Goal: Task Accomplishment & Management: Manage account settings

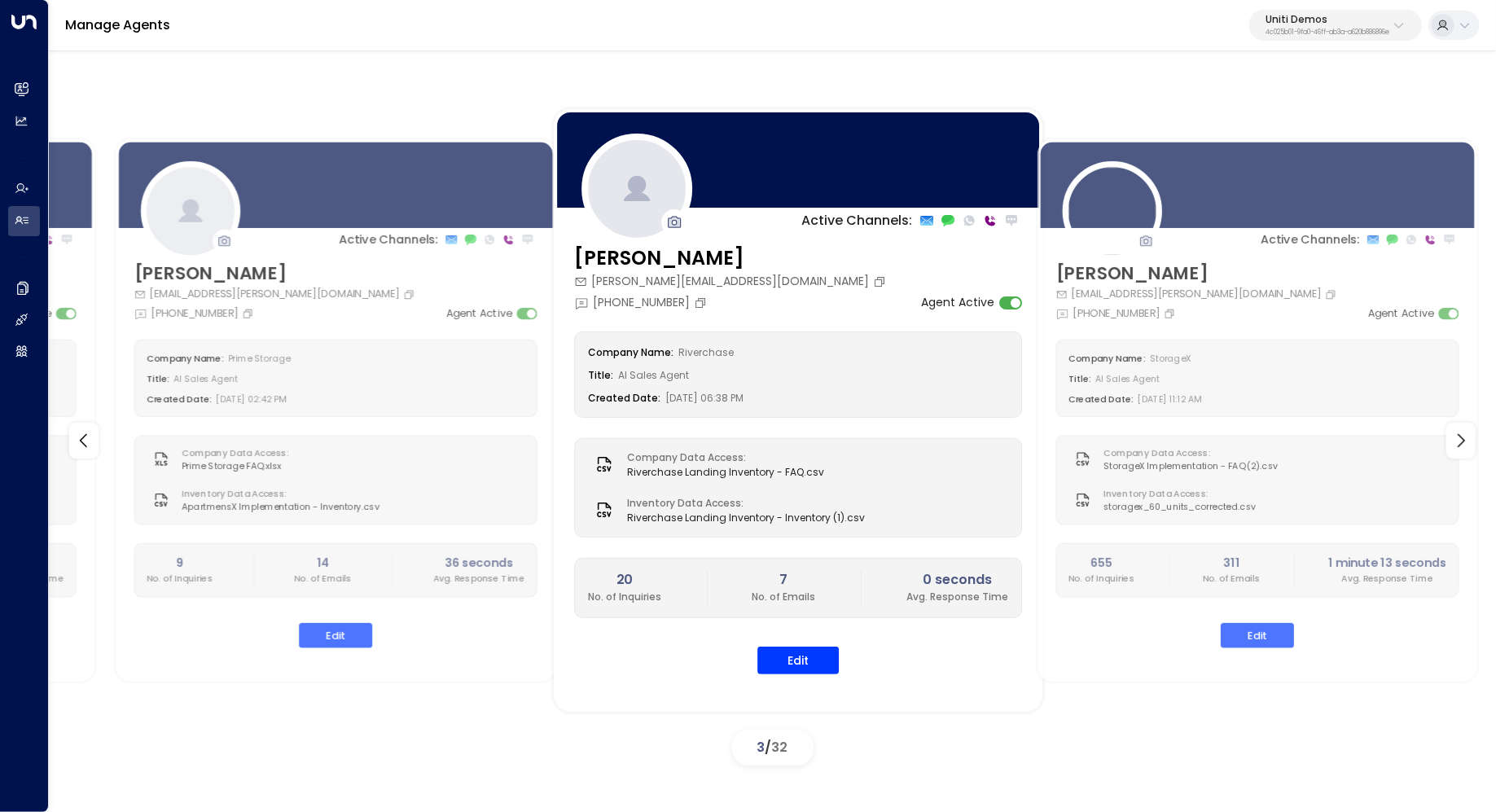
click at [1326, 24] on div "Uniti Demos 4c025b01-9fa0-46ff-ab3a-a620b886896e" at bounding box center [1328, 25] width 124 height 22
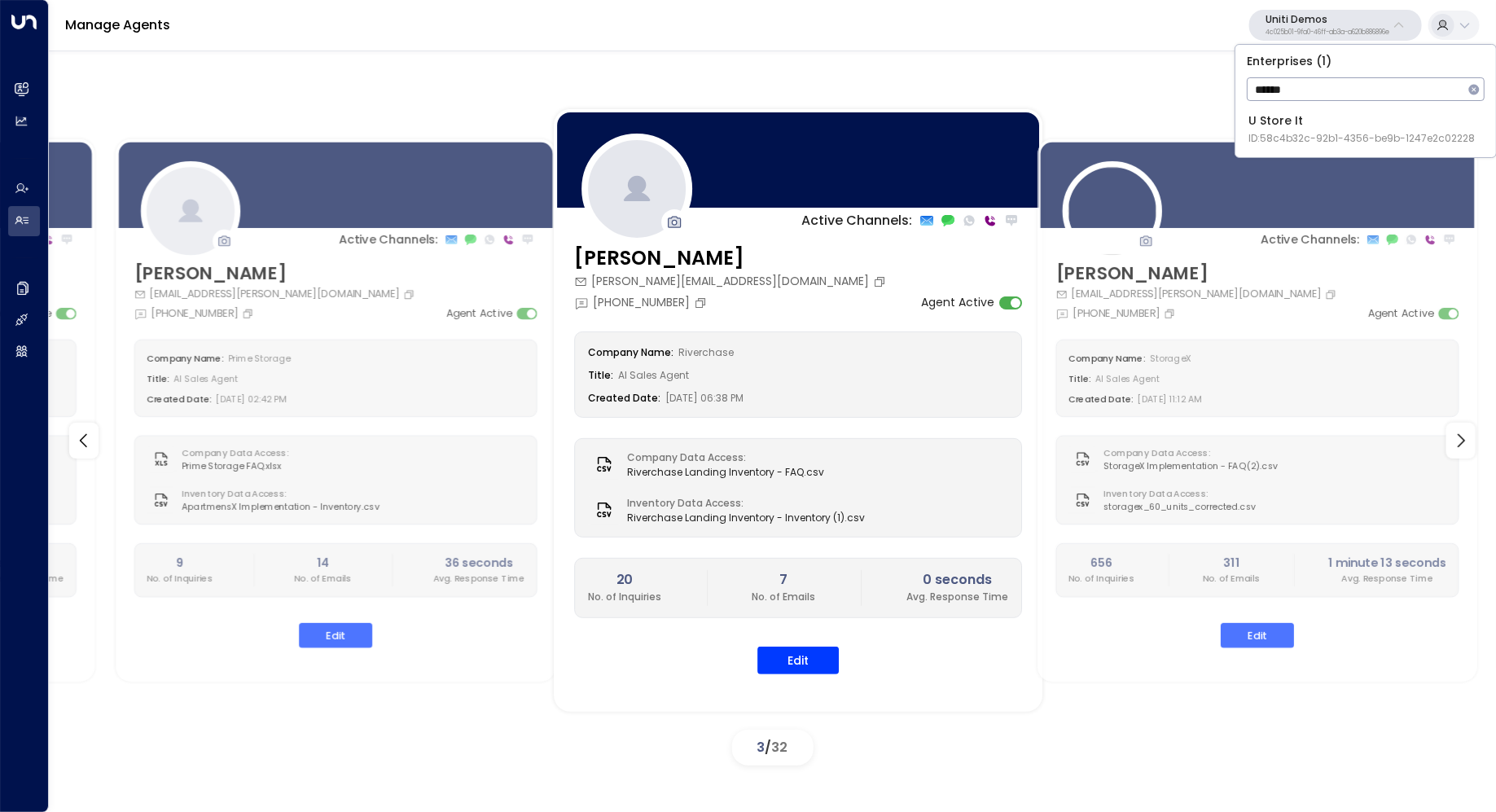
type input "******"
click at [1320, 130] on div "U Store It ID: 58c4b32c-92b1-4356-be9b-1247e2c02228" at bounding box center [1362, 130] width 226 height 34
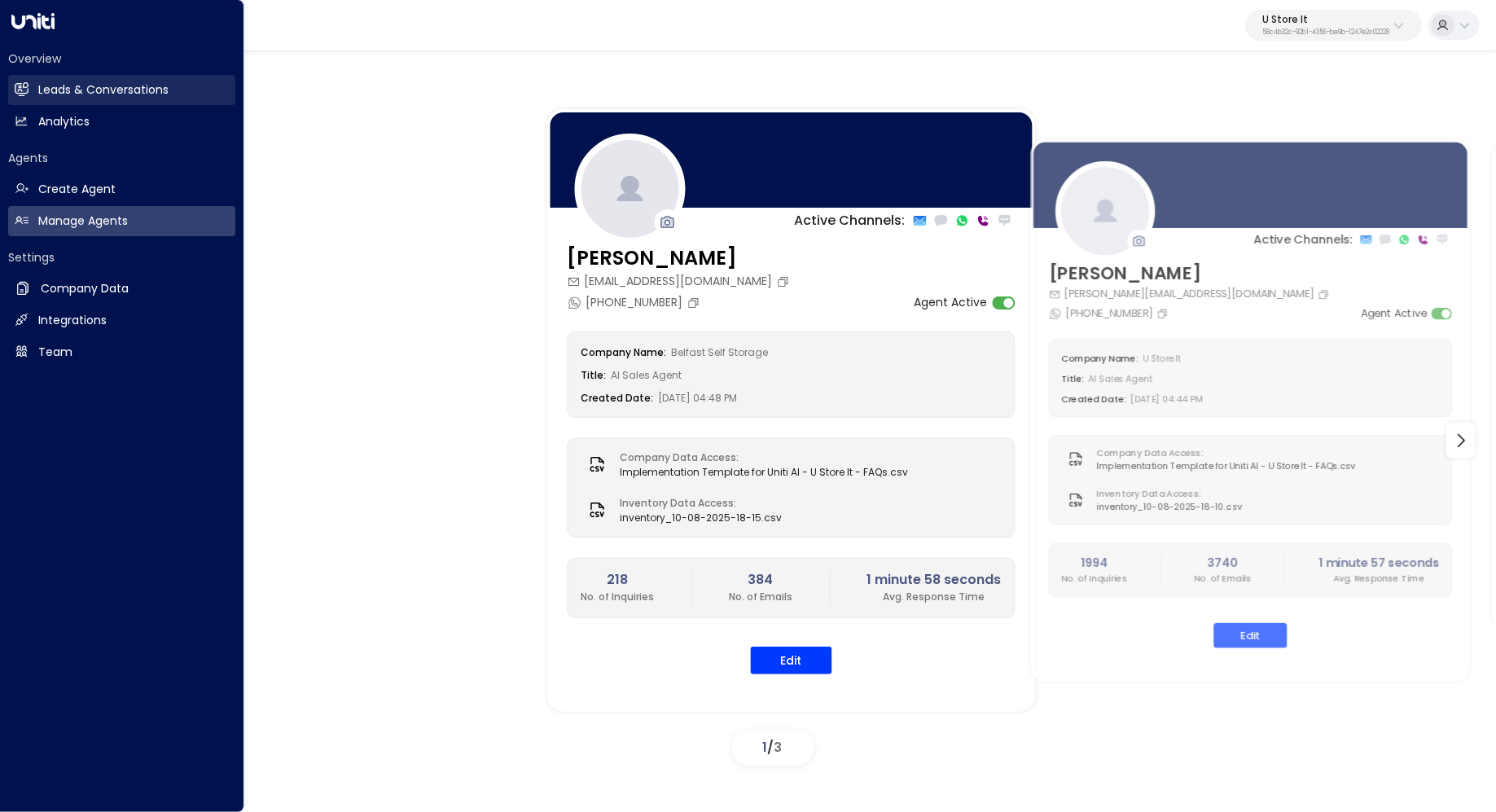
click at [84, 95] on h2 "Leads & Conversations" at bounding box center [103, 90] width 131 height 17
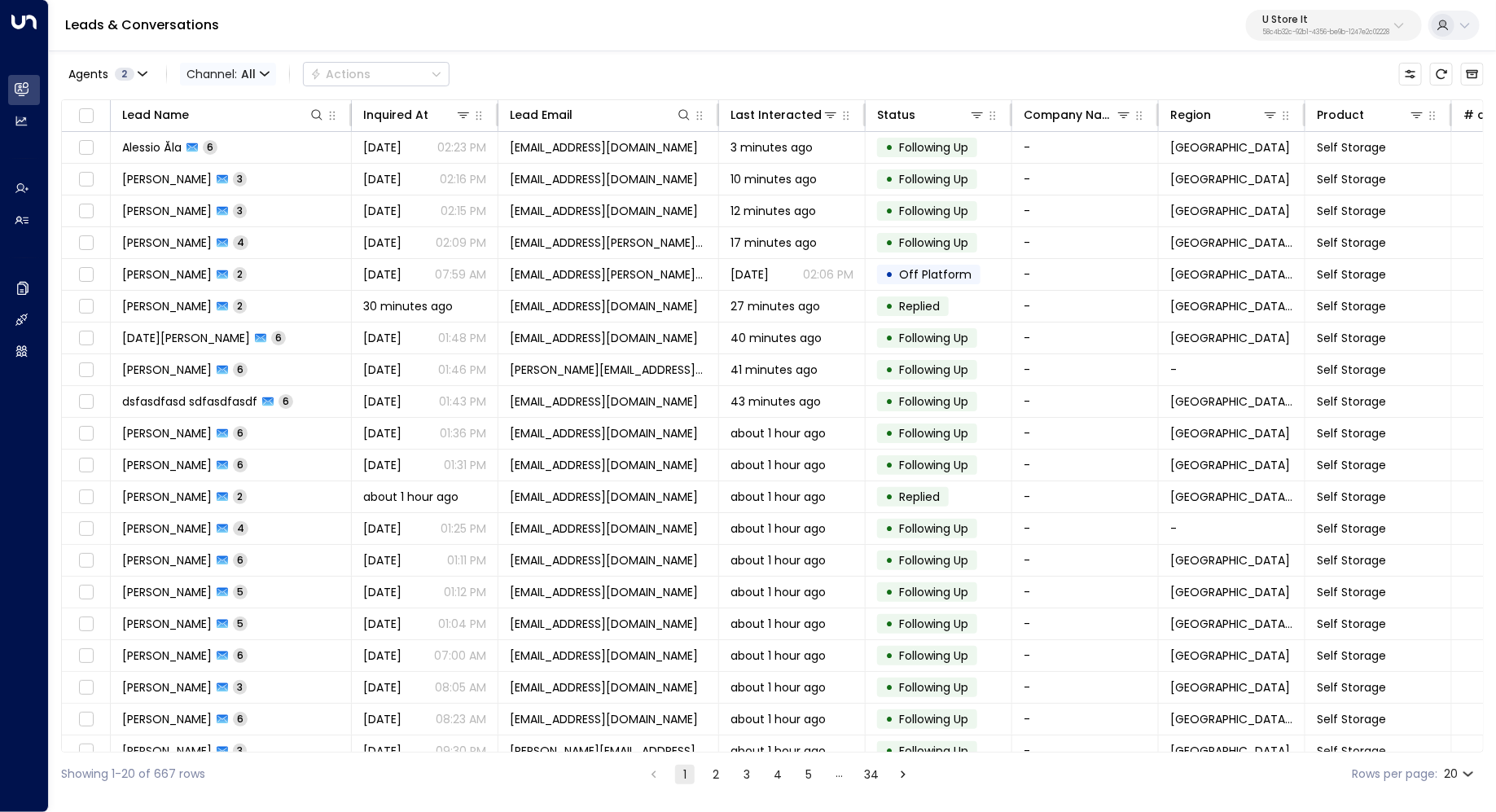
click at [247, 74] on span "All" at bounding box center [249, 74] width 15 height 13
click at [228, 234] on span "Voice" at bounding box center [215, 228] width 34 height 17
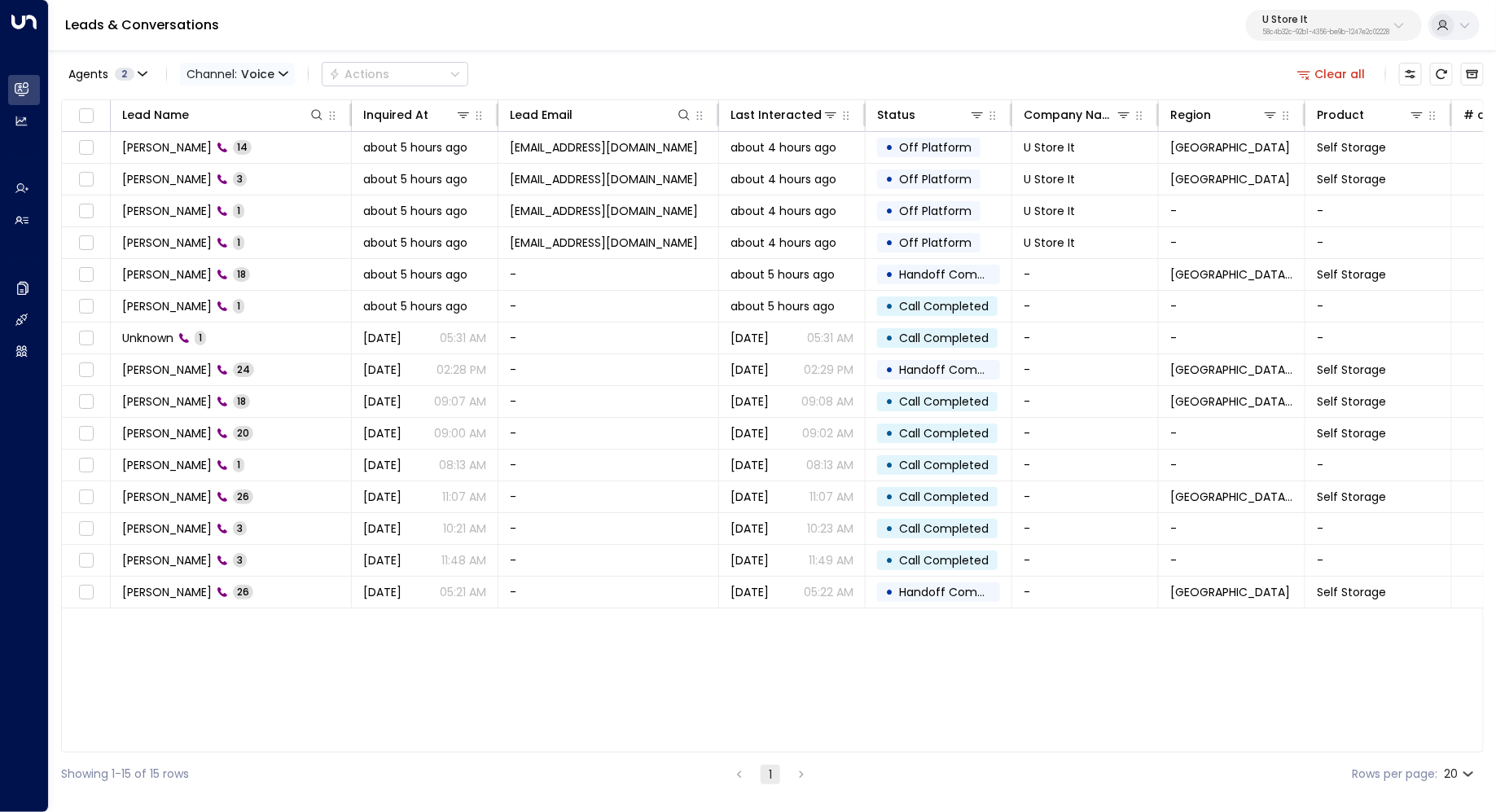
click at [237, 78] on span "Channel: Voice" at bounding box center [238, 74] width 115 height 23
click at [226, 115] on li "All" at bounding box center [237, 108] width 104 height 27
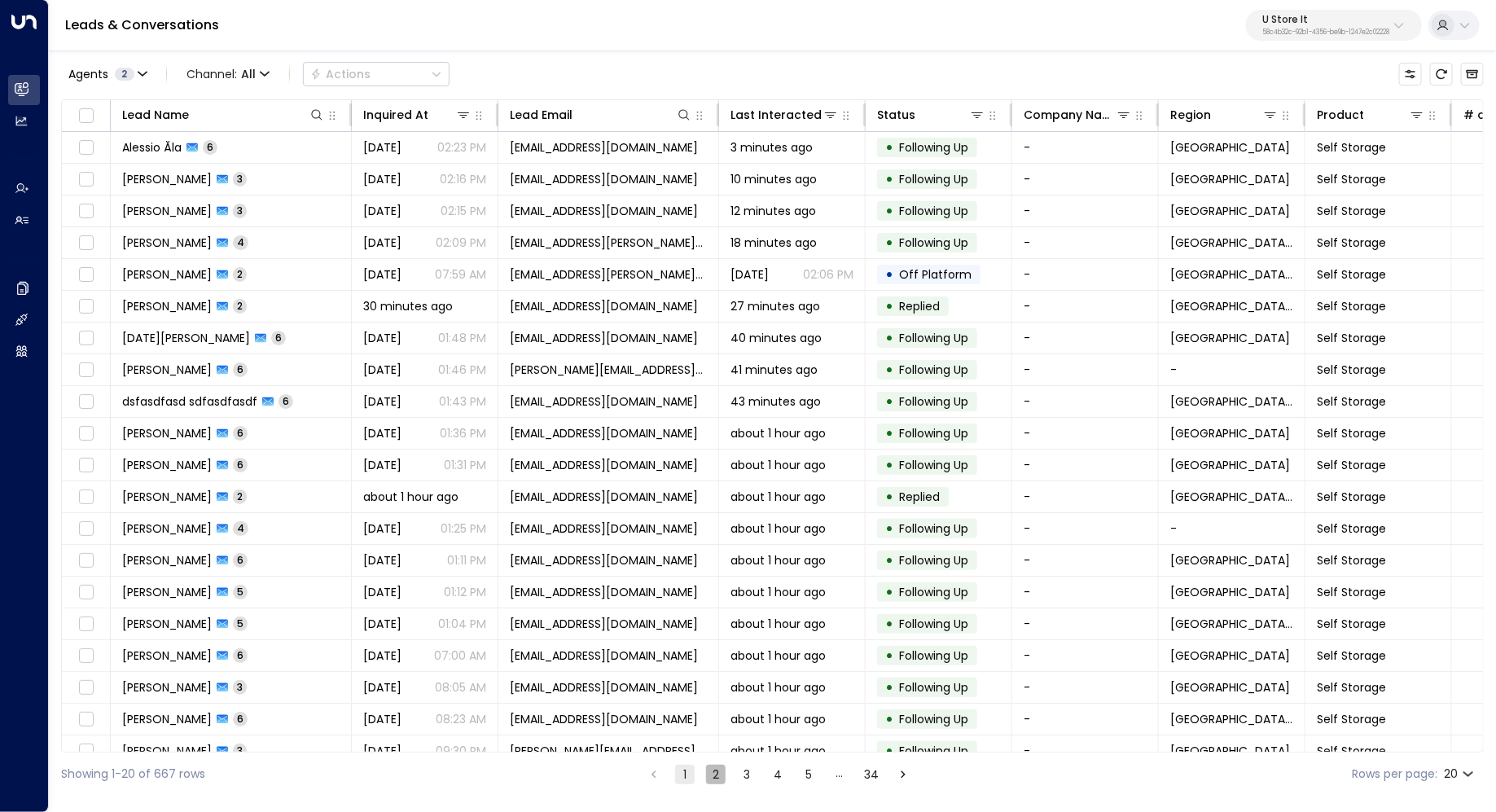
click at [710, 769] on button "2" at bounding box center [716, 774] width 20 height 20
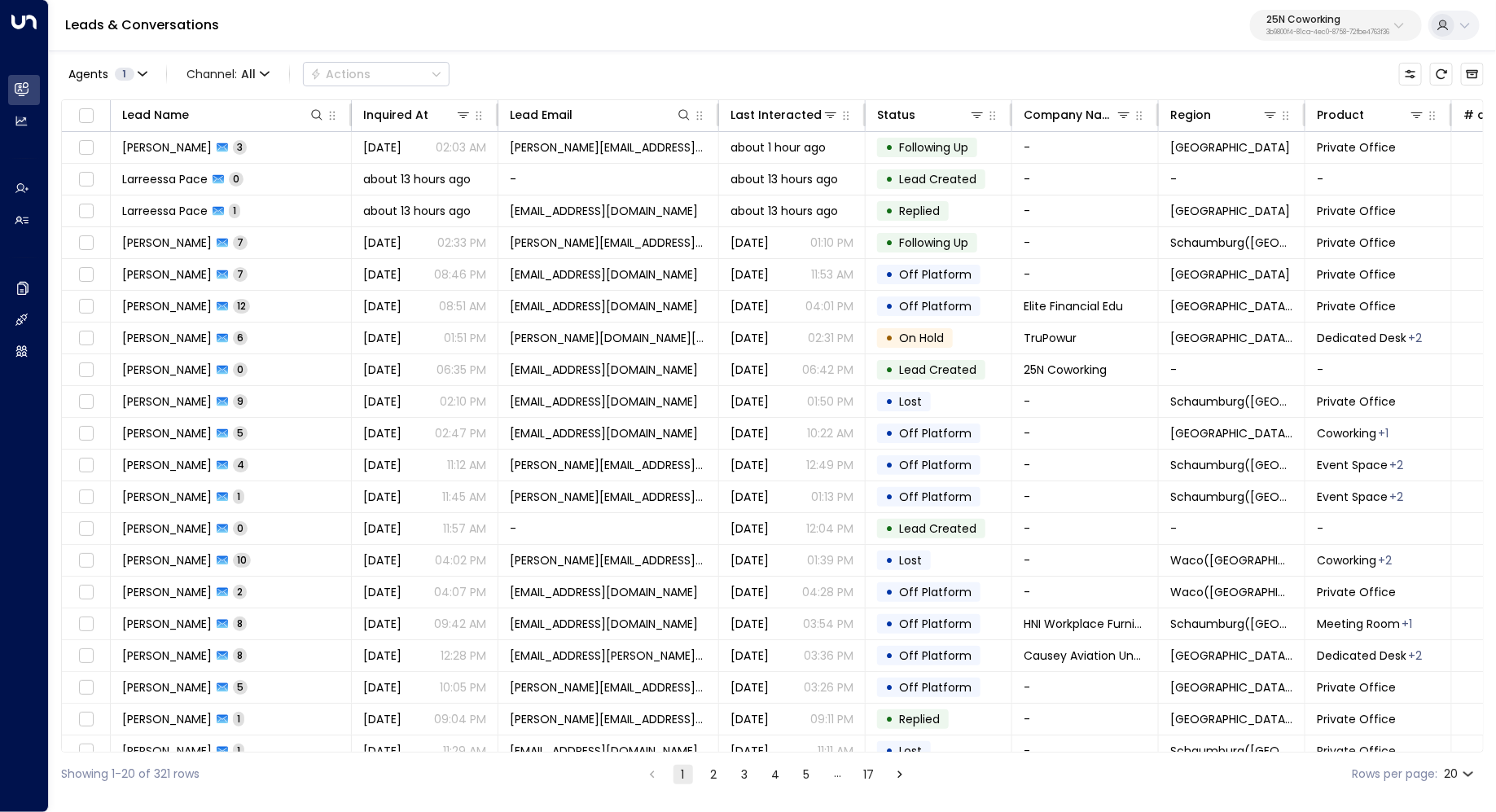
click at [1303, 15] on p "25N Coworking" at bounding box center [1328, 20] width 123 height 9
type input "***"
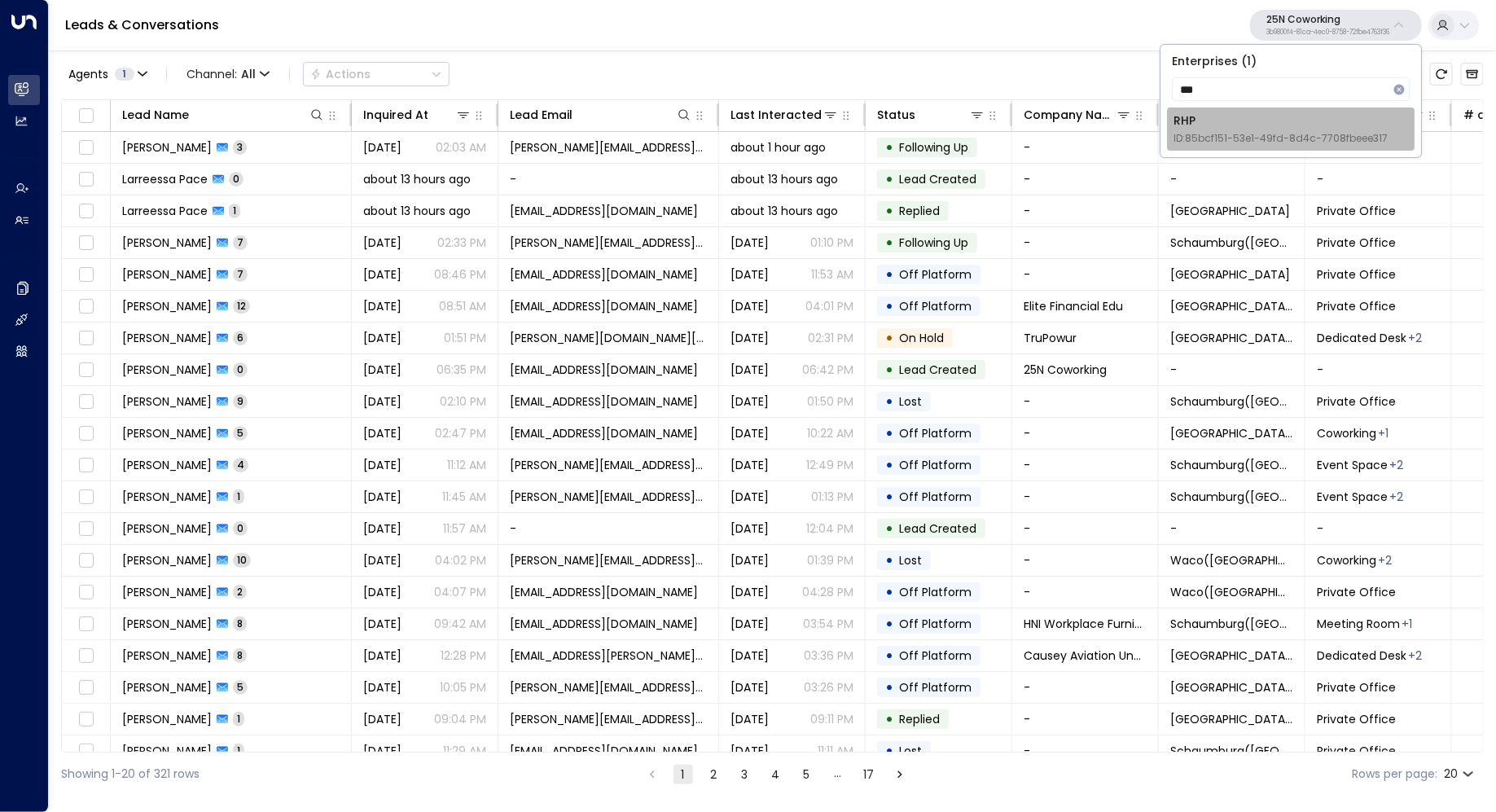
click at [1267, 131] on span "ID: 85bcf151-53e1-49fd-8d4c-7708fbeee317" at bounding box center [1281, 139] width 214 height 15
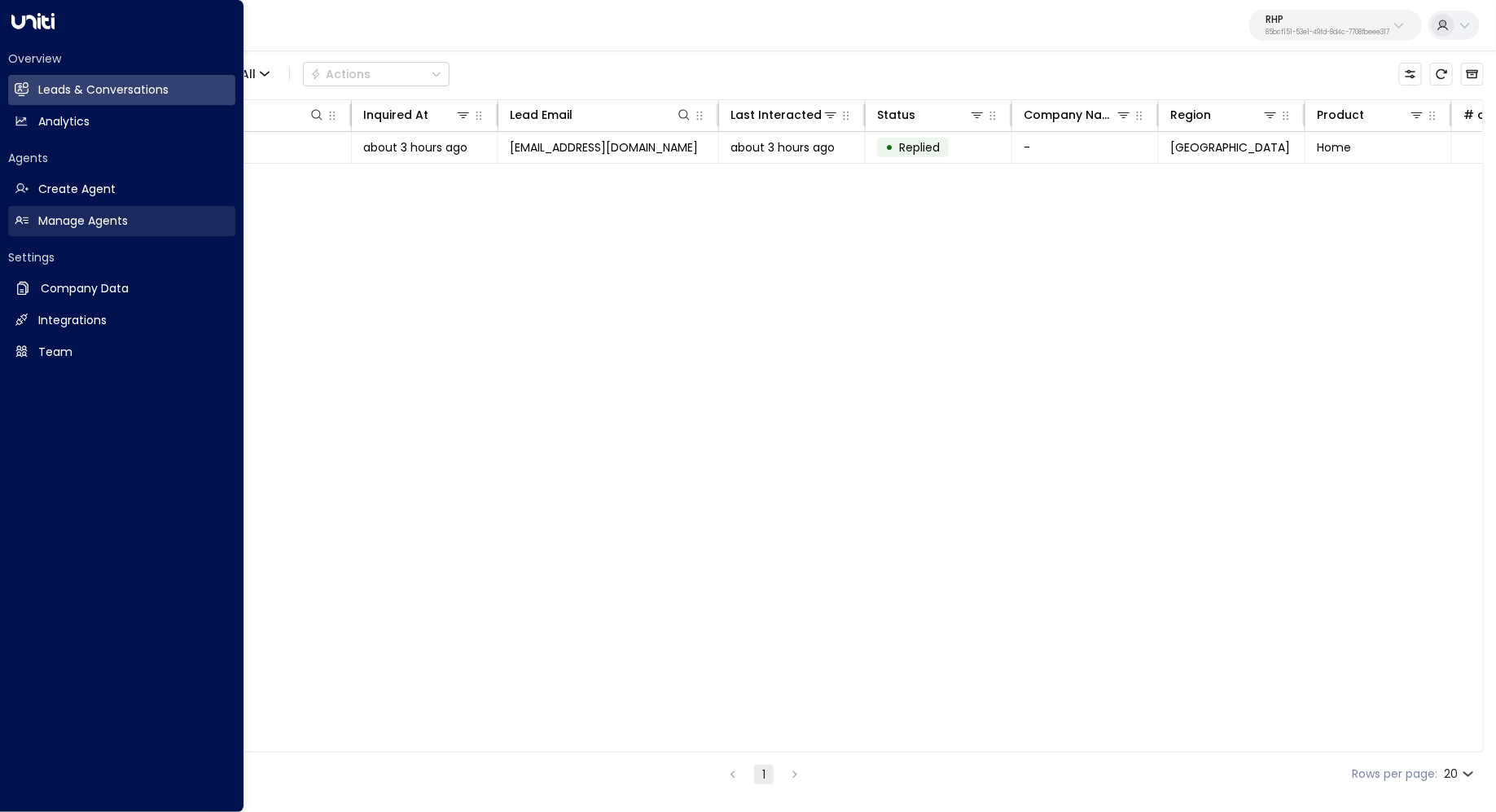
click at [63, 213] on h2 "Manage Agents" at bounding box center [83, 221] width 89 height 17
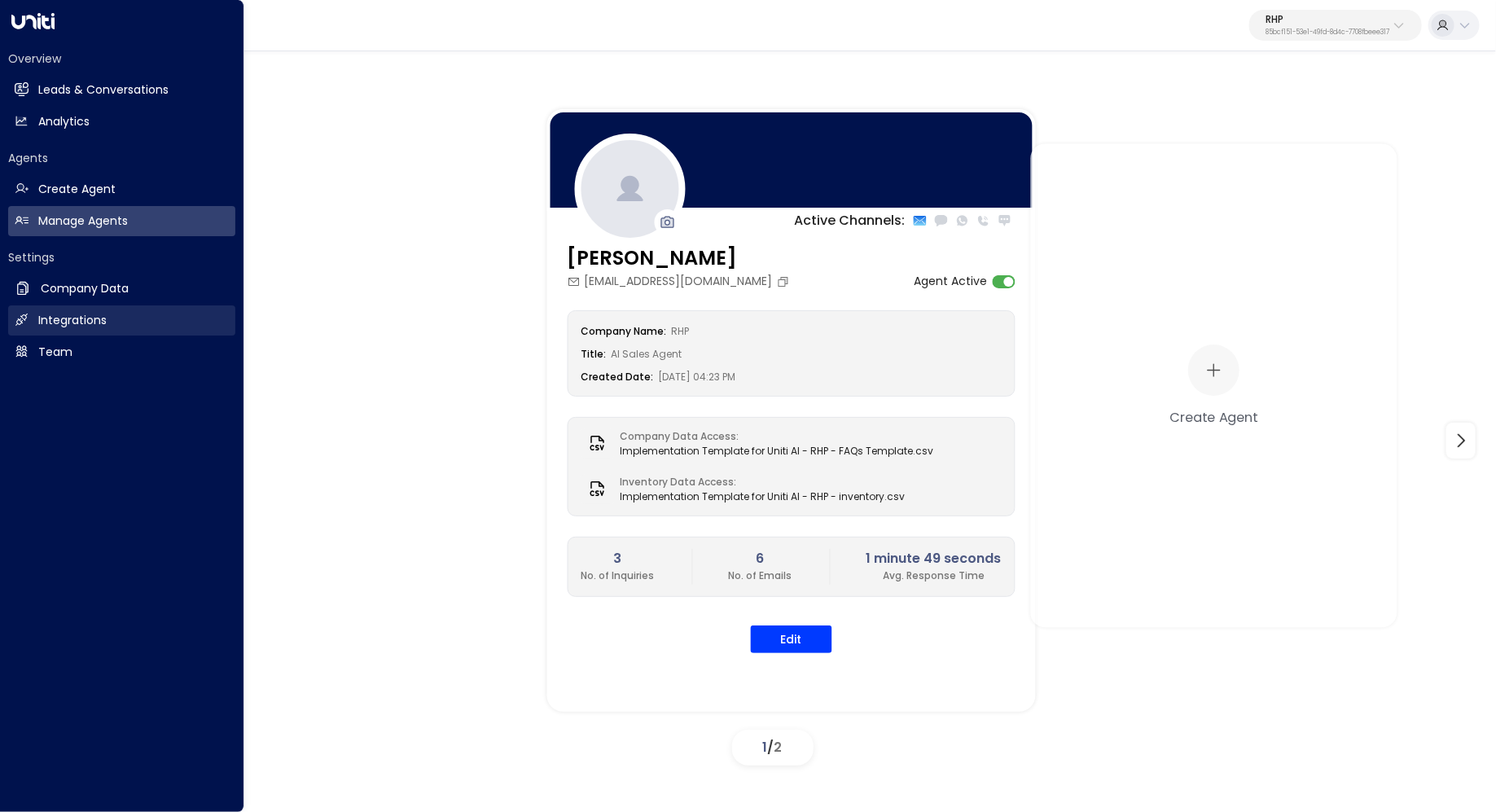
click at [85, 320] on h2 "Integrations" at bounding box center [72, 320] width 69 height 17
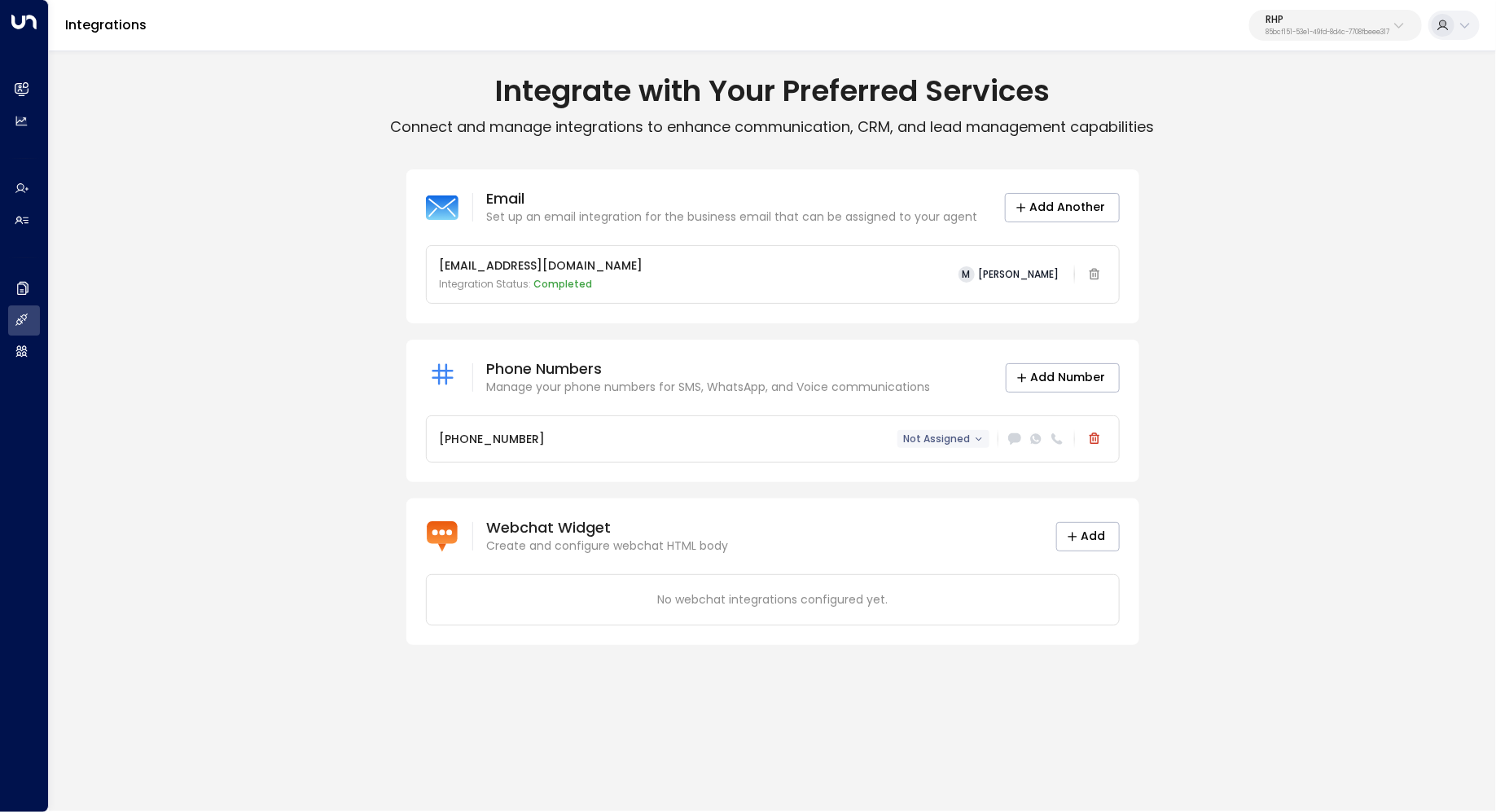
click at [974, 441] on button "Not Assigned" at bounding box center [944, 438] width 92 height 18
click at [956, 468] on span "Maya Brooks" at bounding box center [966, 469] width 97 height 17
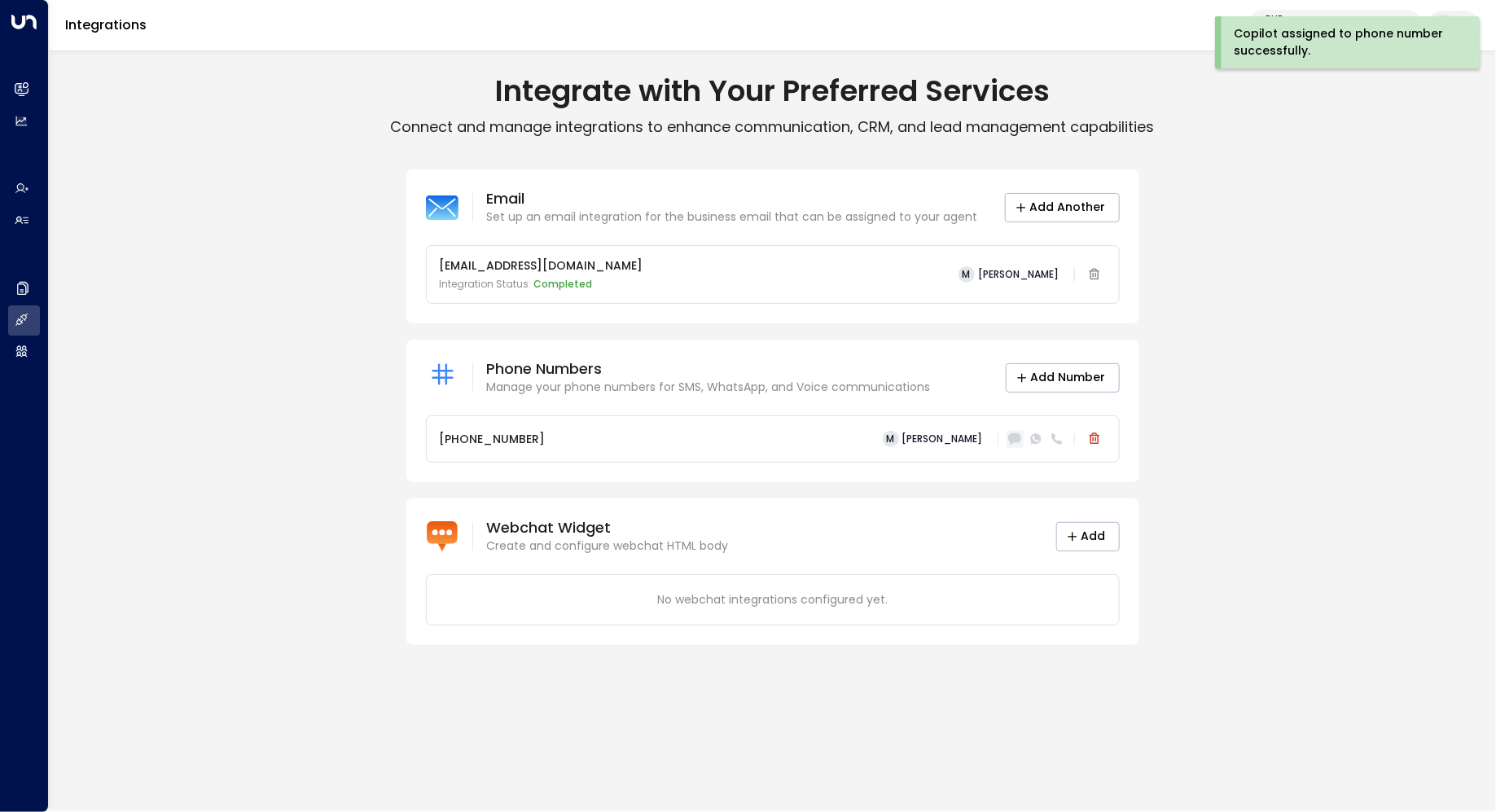
click at [1015, 438] on icon at bounding box center [1015, 438] width 13 height 11
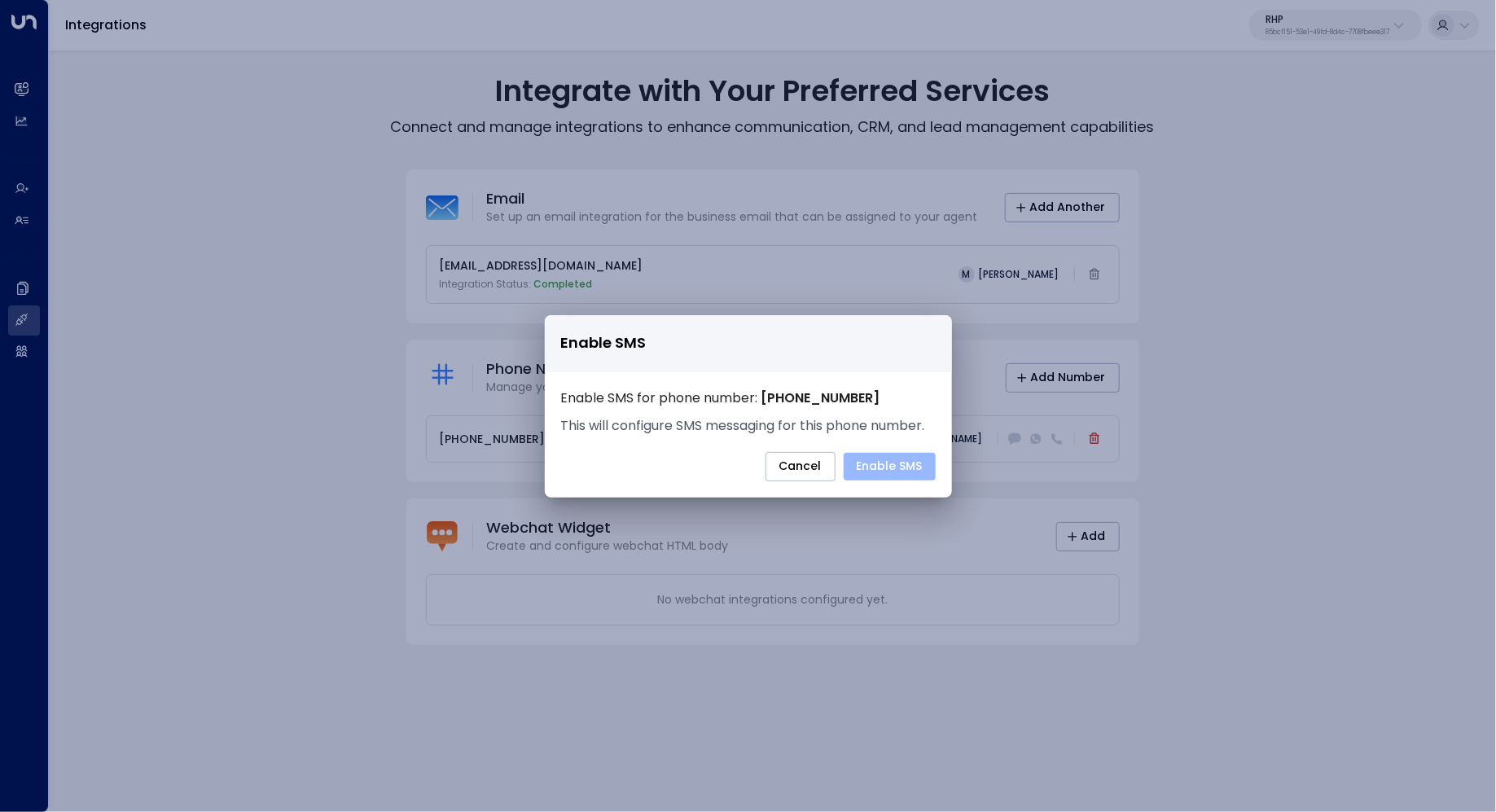
click at [923, 460] on button "Enable SMS" at bounding box center [890, 466] width 92 height 27
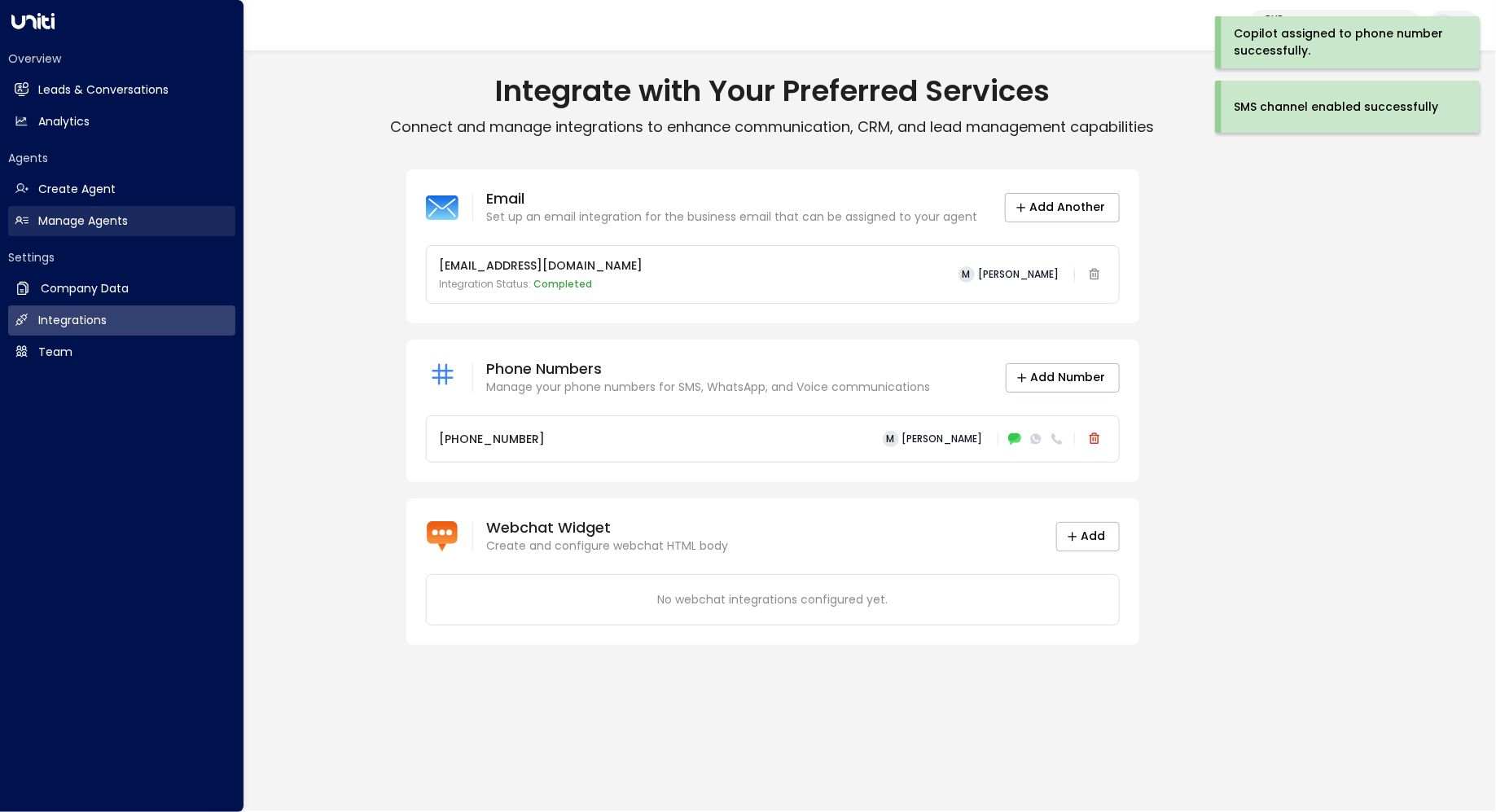
click at [85, 233] on link "Manage Agents Manage Agents" at bounding box center [122, 221] width 227 height 30
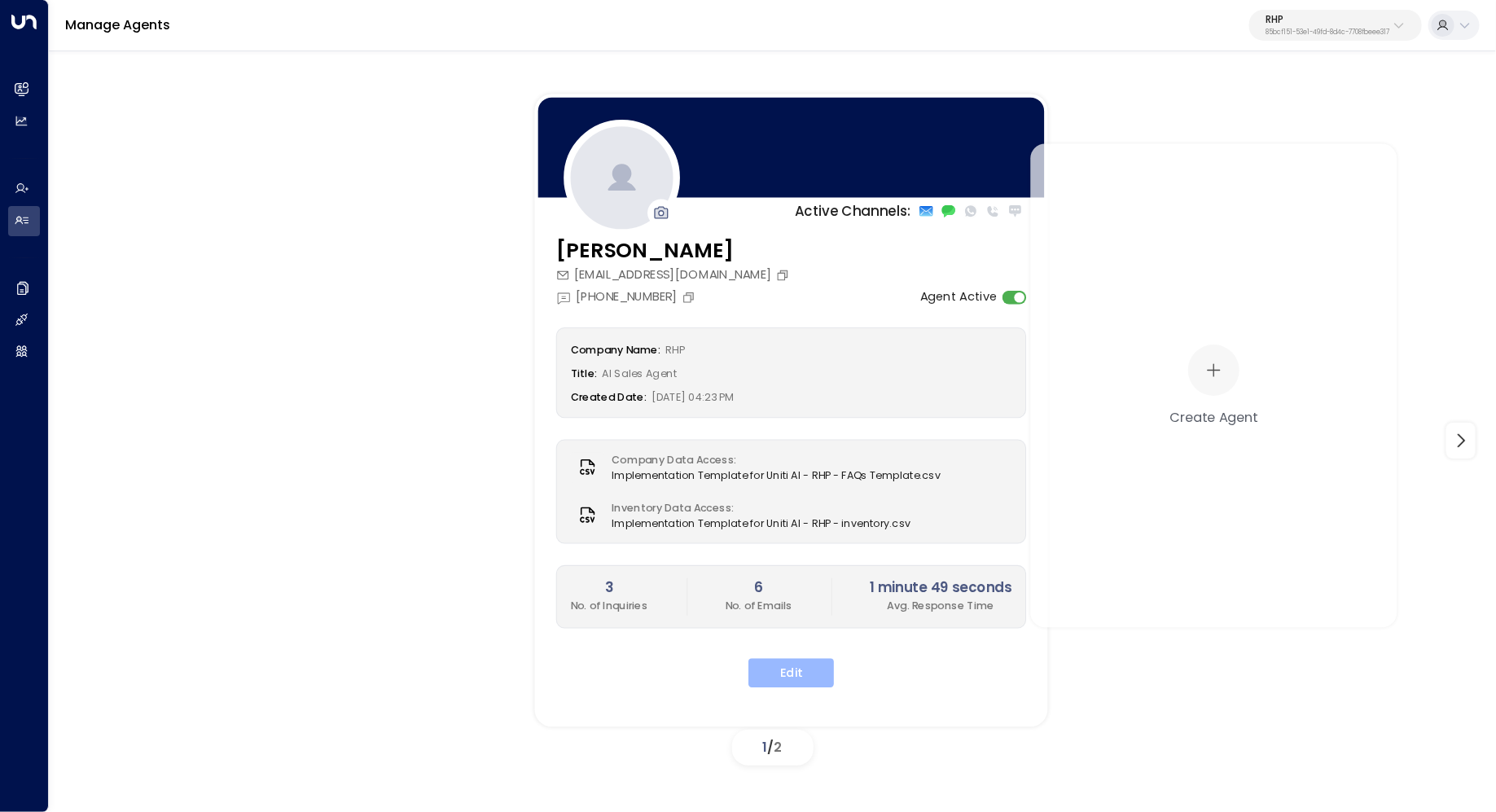
click at [796, 673] on button "Edit" at bounding box center [791, 673] width 85 height 29
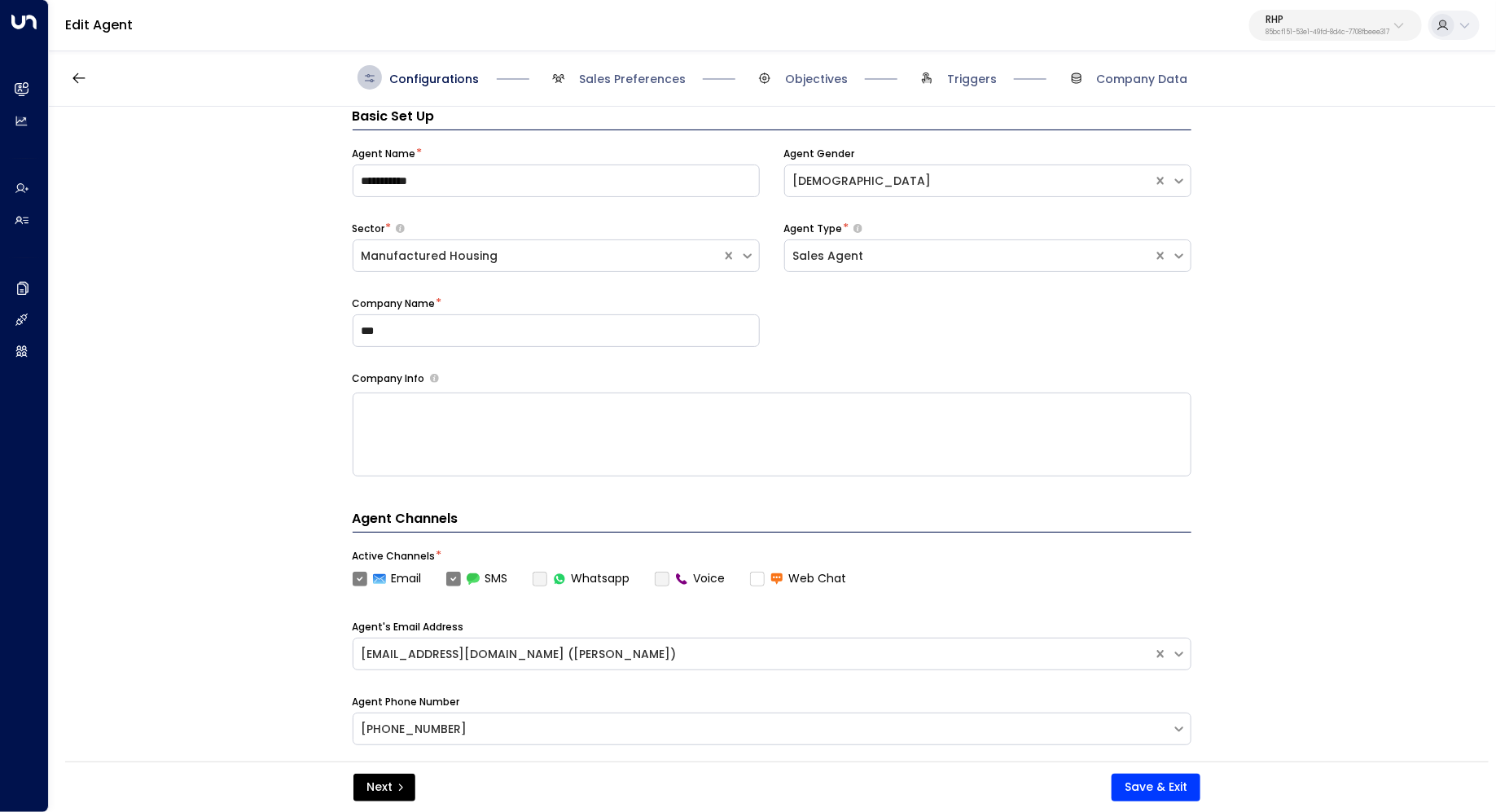
scroll to position [66, 0]
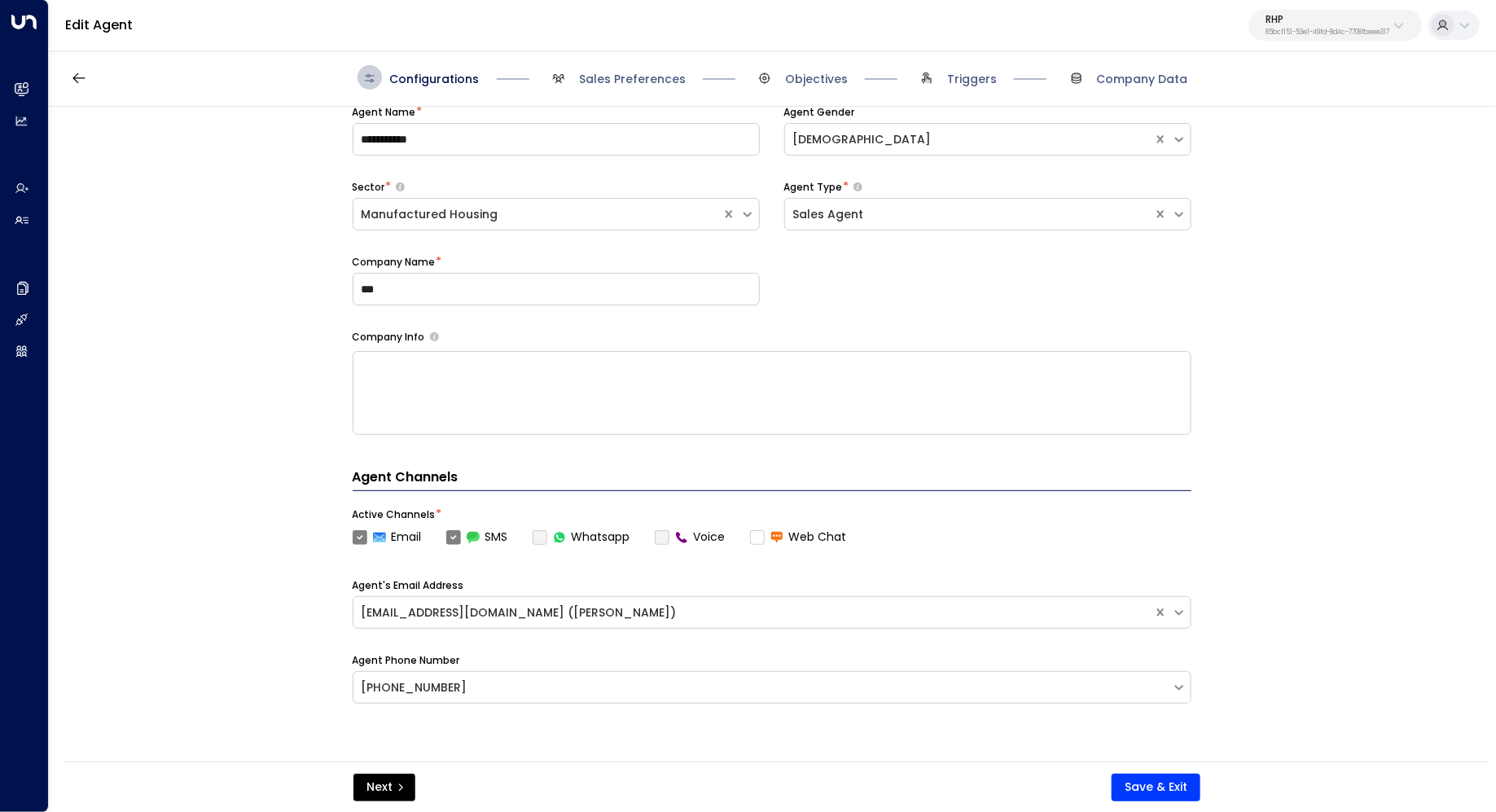
click at [664, 534] on label "Voice" at bounding box center [689, 537] width 70 height 17
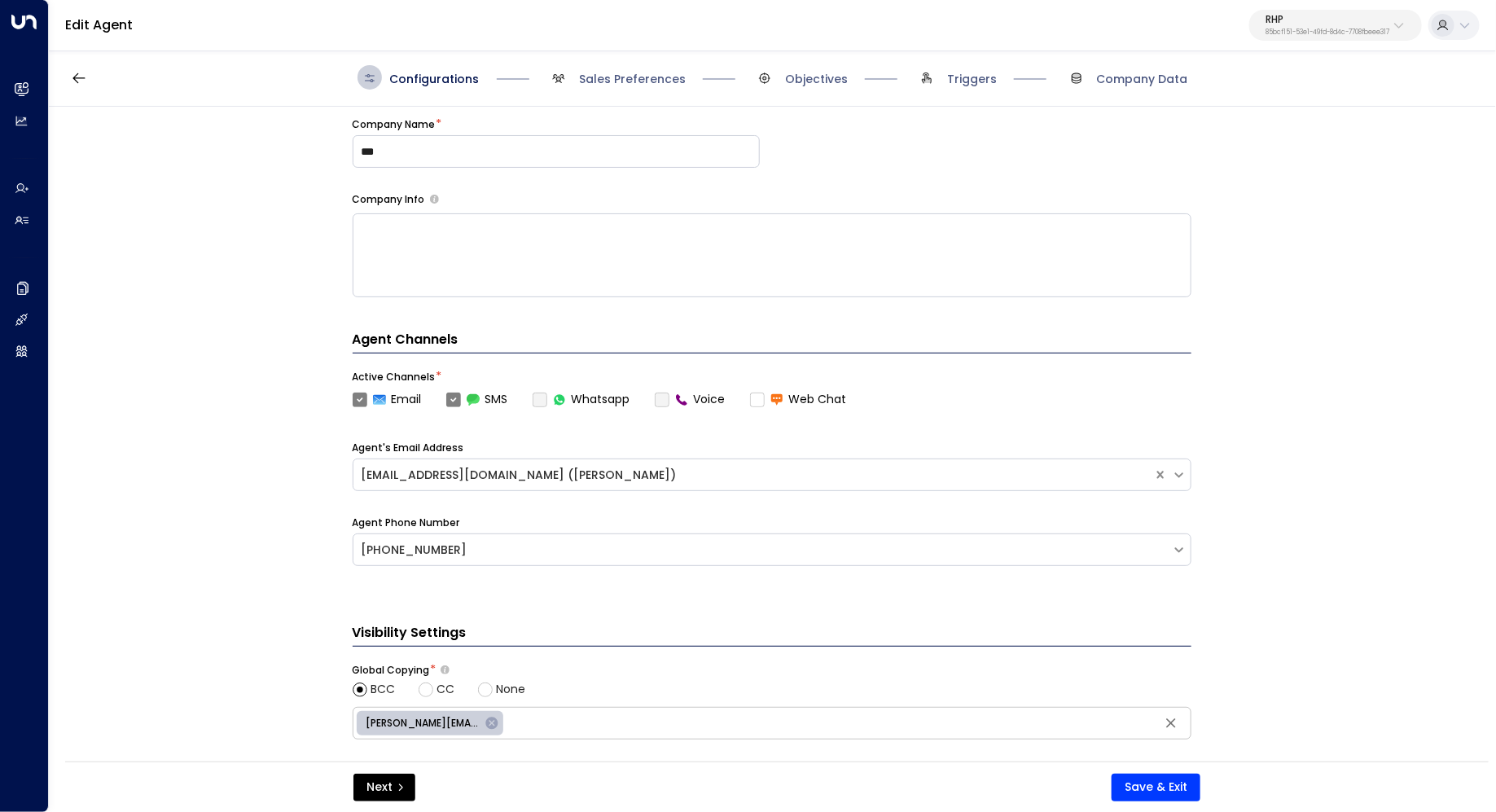
scroll to position [210, 0]
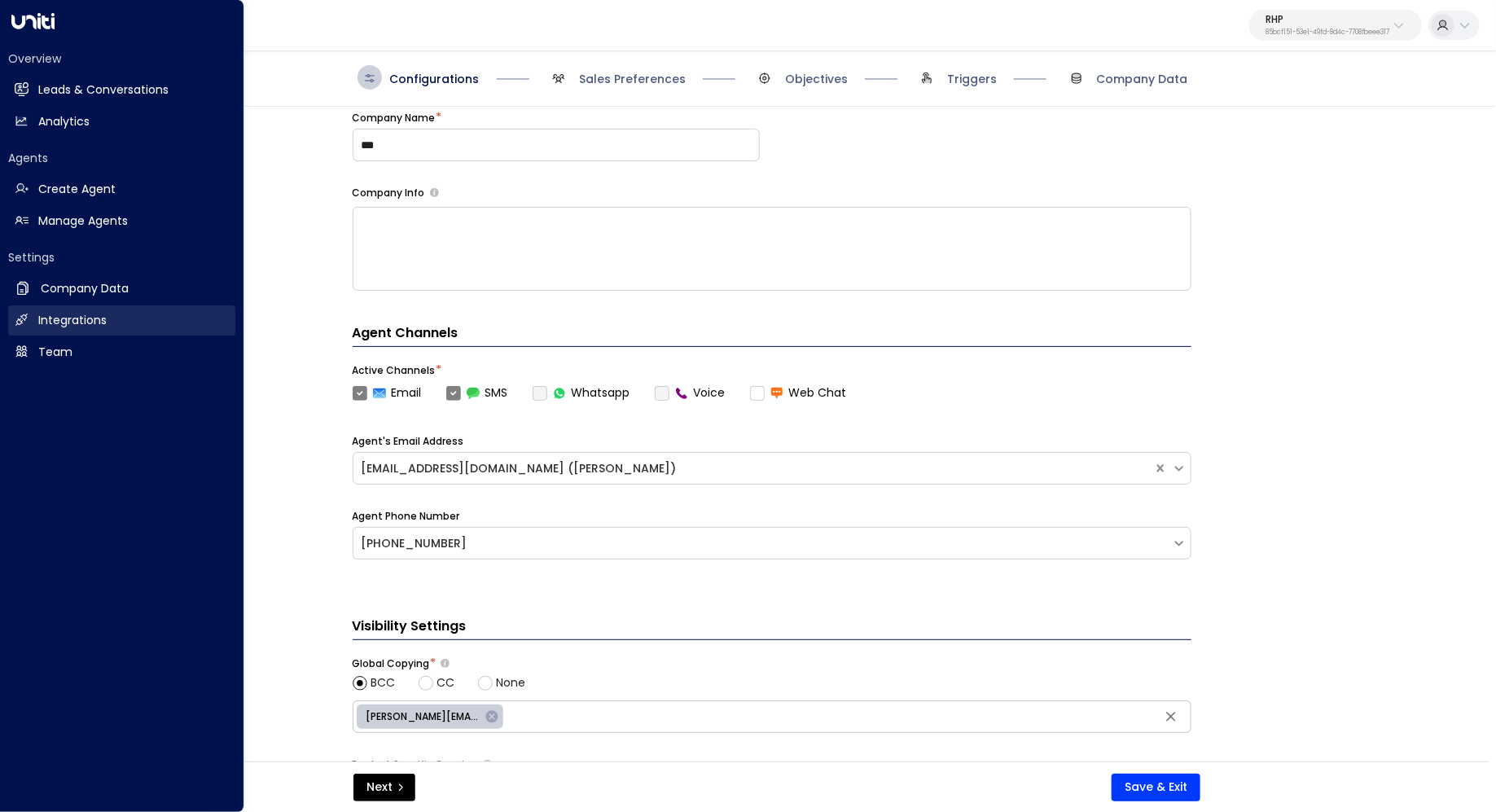
click at [79, 322] on h2 "Integrations" at bounding box center [72, 320] width 69 height 17
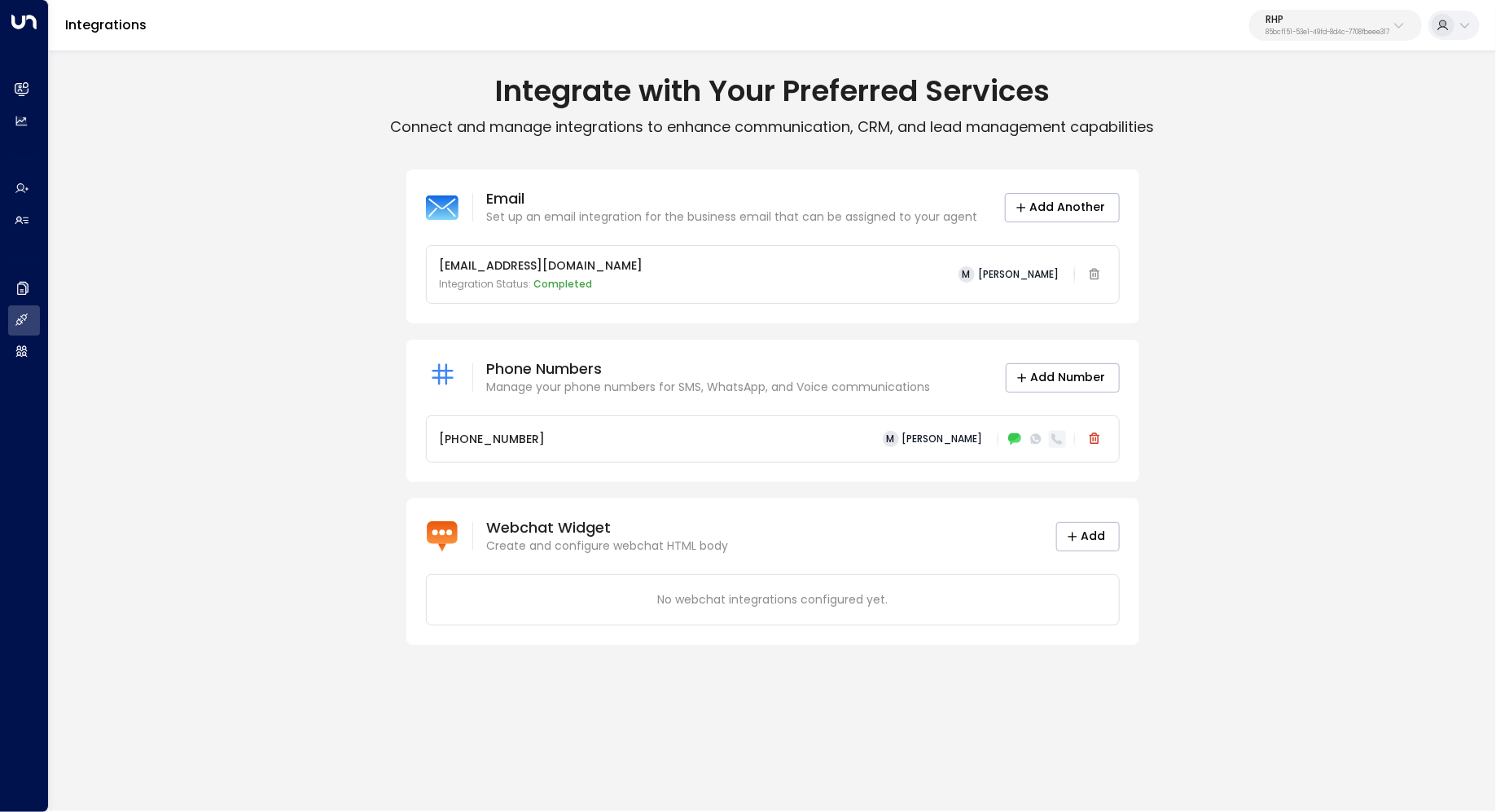
click at [1056, 436] on icon at bounding box center [1057, 439] width 13 height 13
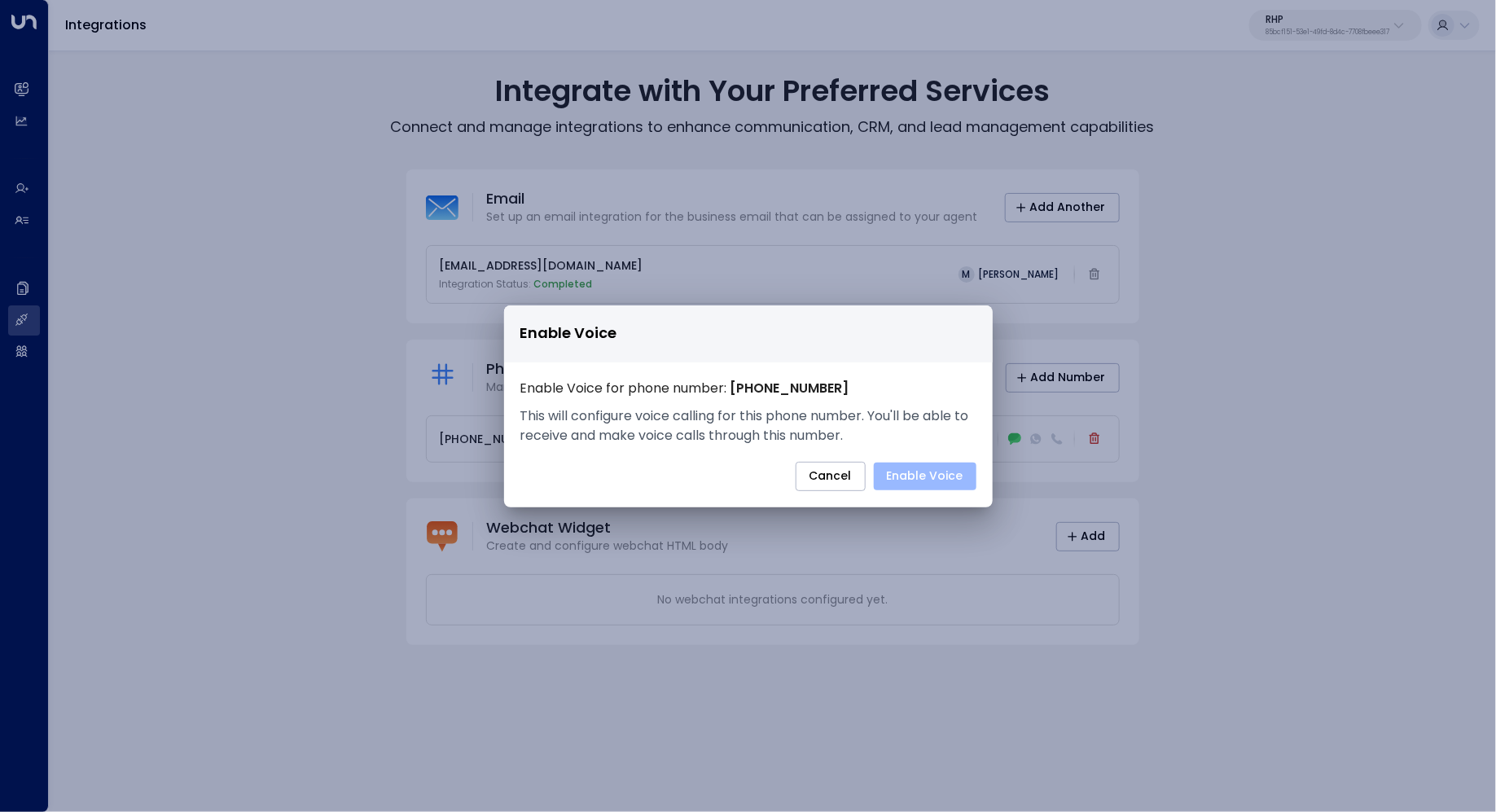
click at [936, 480] on button "Enable Voice" at bounding box center [925, 476] width 102 height 27
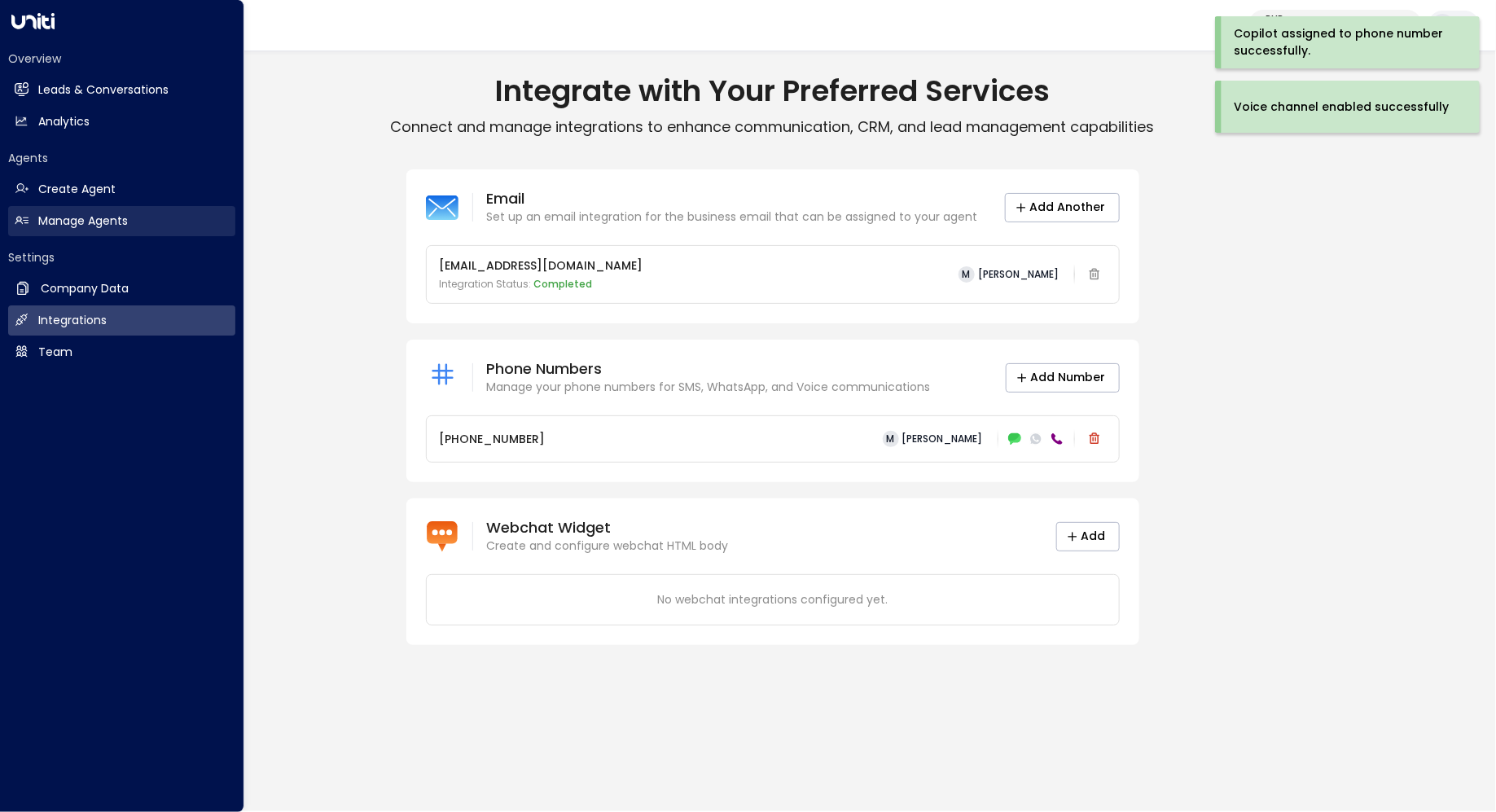
click at [98, 215] on h2 "Manage Agents" at bounding box center [83, 221] width 89 height 17
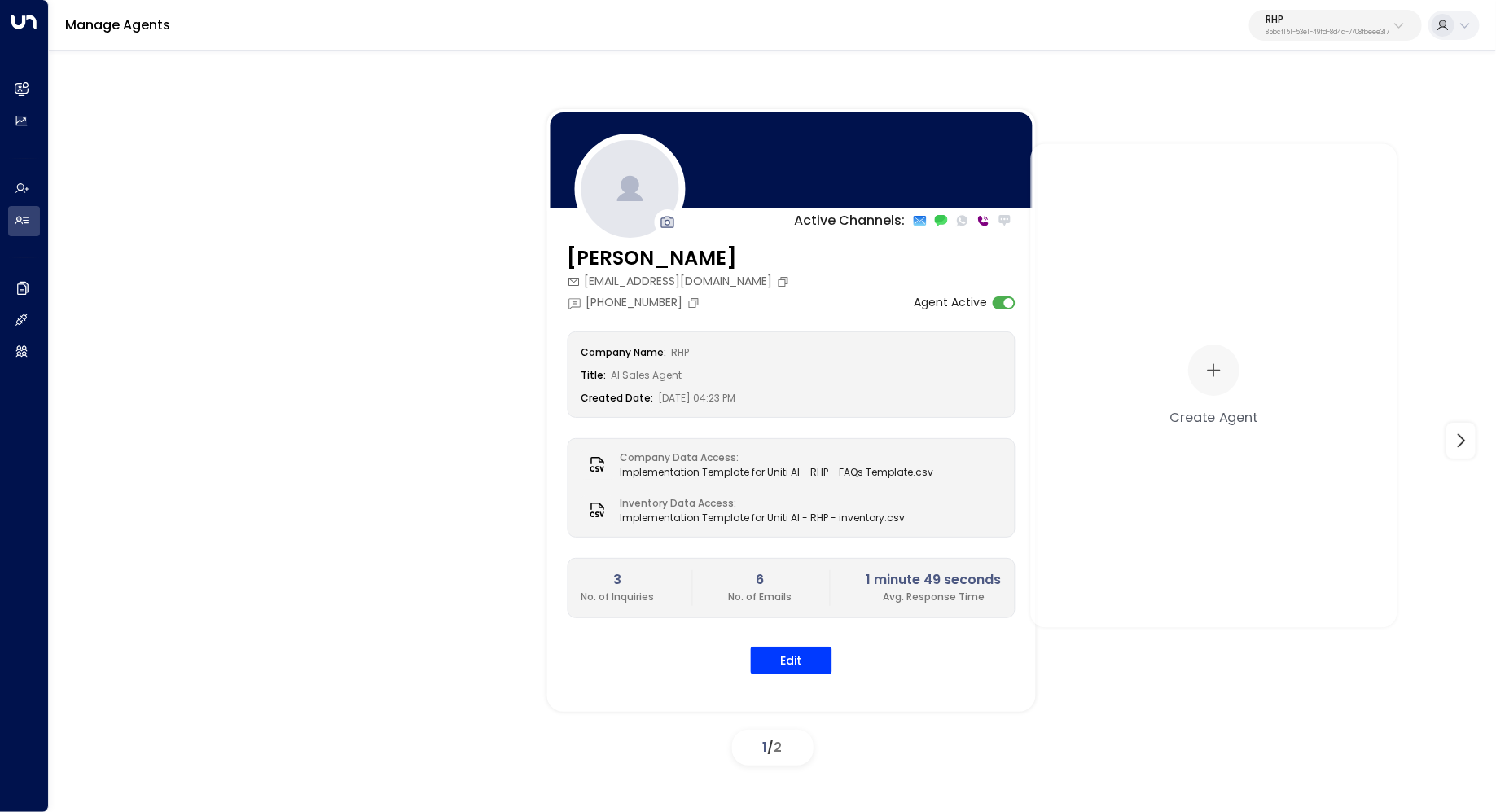
click at [1316, 20] on p "RHP" at bounding box center [1328, 20] width 124 height 9
type input "*******"
click at [1236, 138] on span "ID: 95e12634-a2b0-4ea9-845a-0bcfa50e2d19" at bounding box center [1289, 139] width 231 height 15
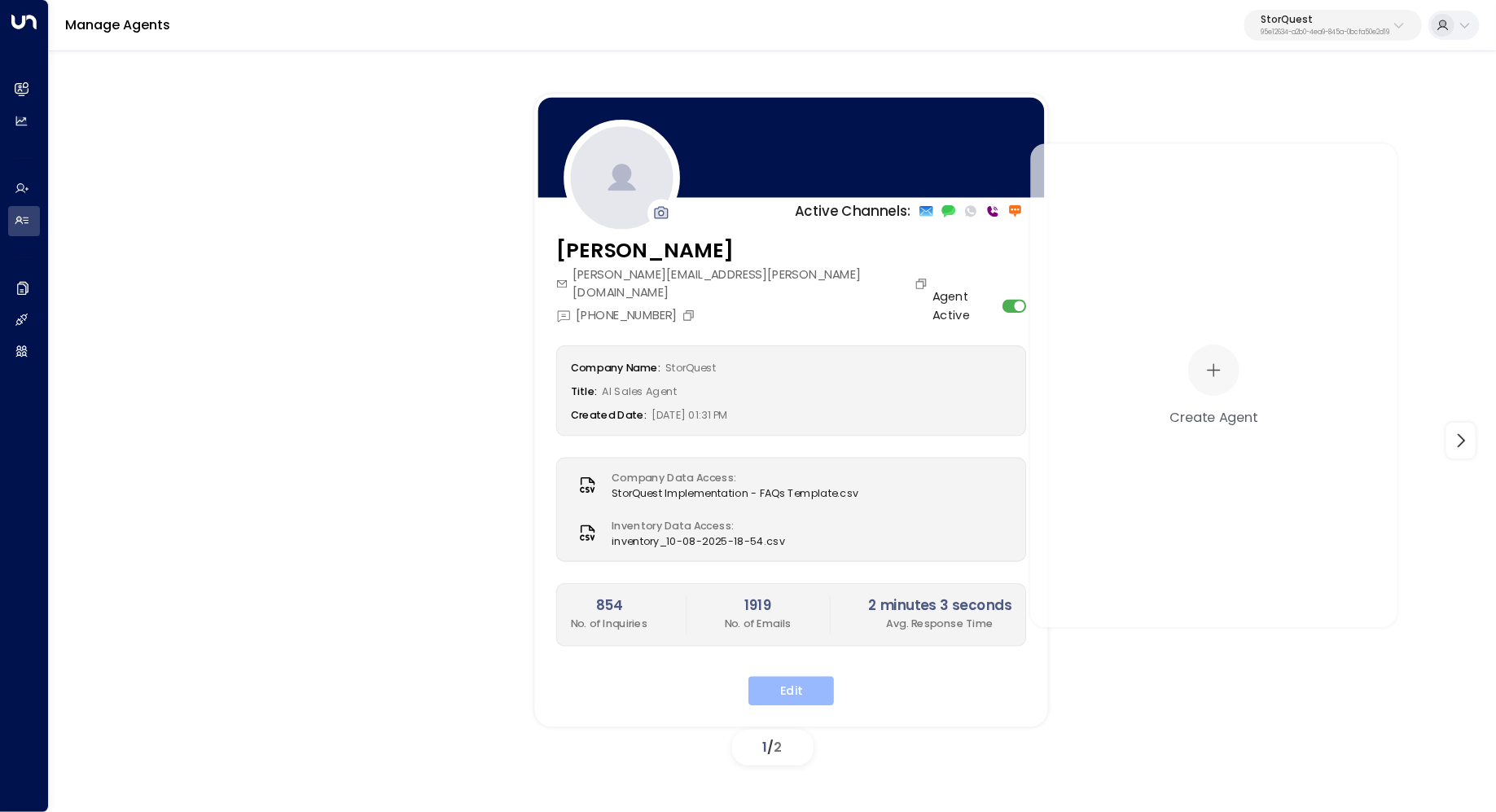
click at [808, 677] on button "Edit" at bounding box center [791, 691] width 85 height 29
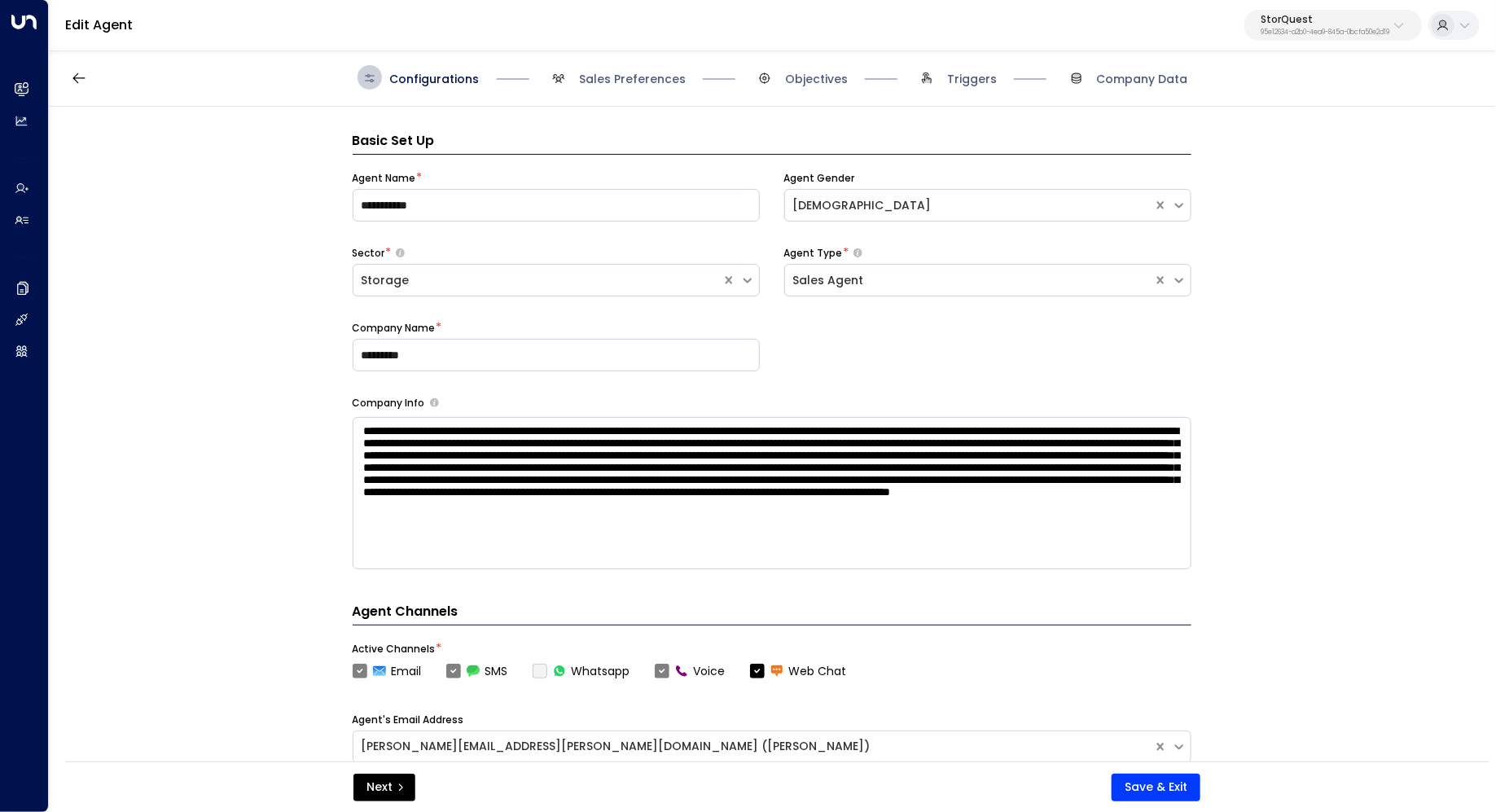
scroll to position [24, 0]
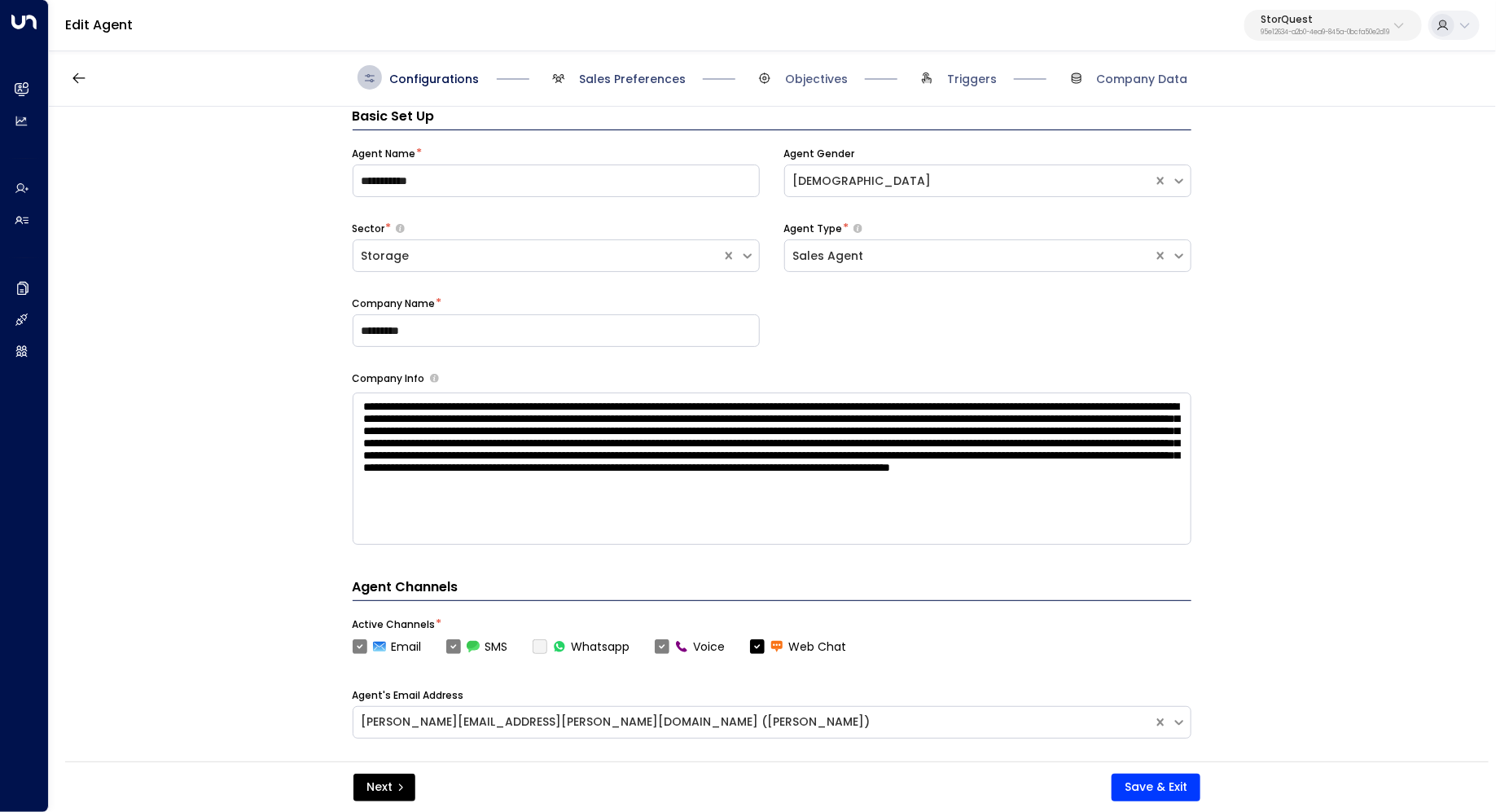
click at [624, 79] on span "Sales Preferences" at bounding box center [633, 78] width 107 height 16
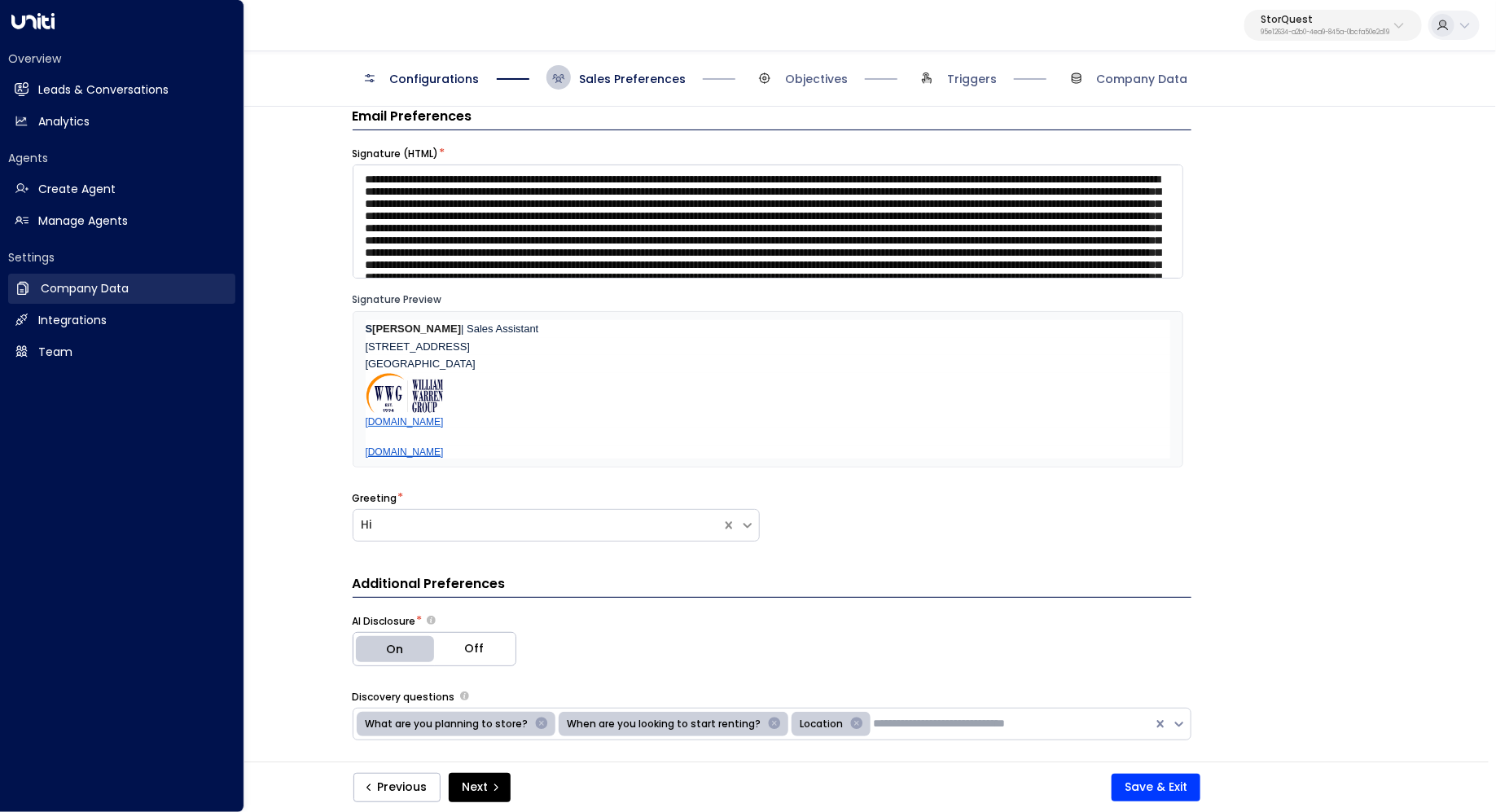
click at [141, 292] on link "Company Data Company Data" at bounding box center [122, 288] width 227 height 30
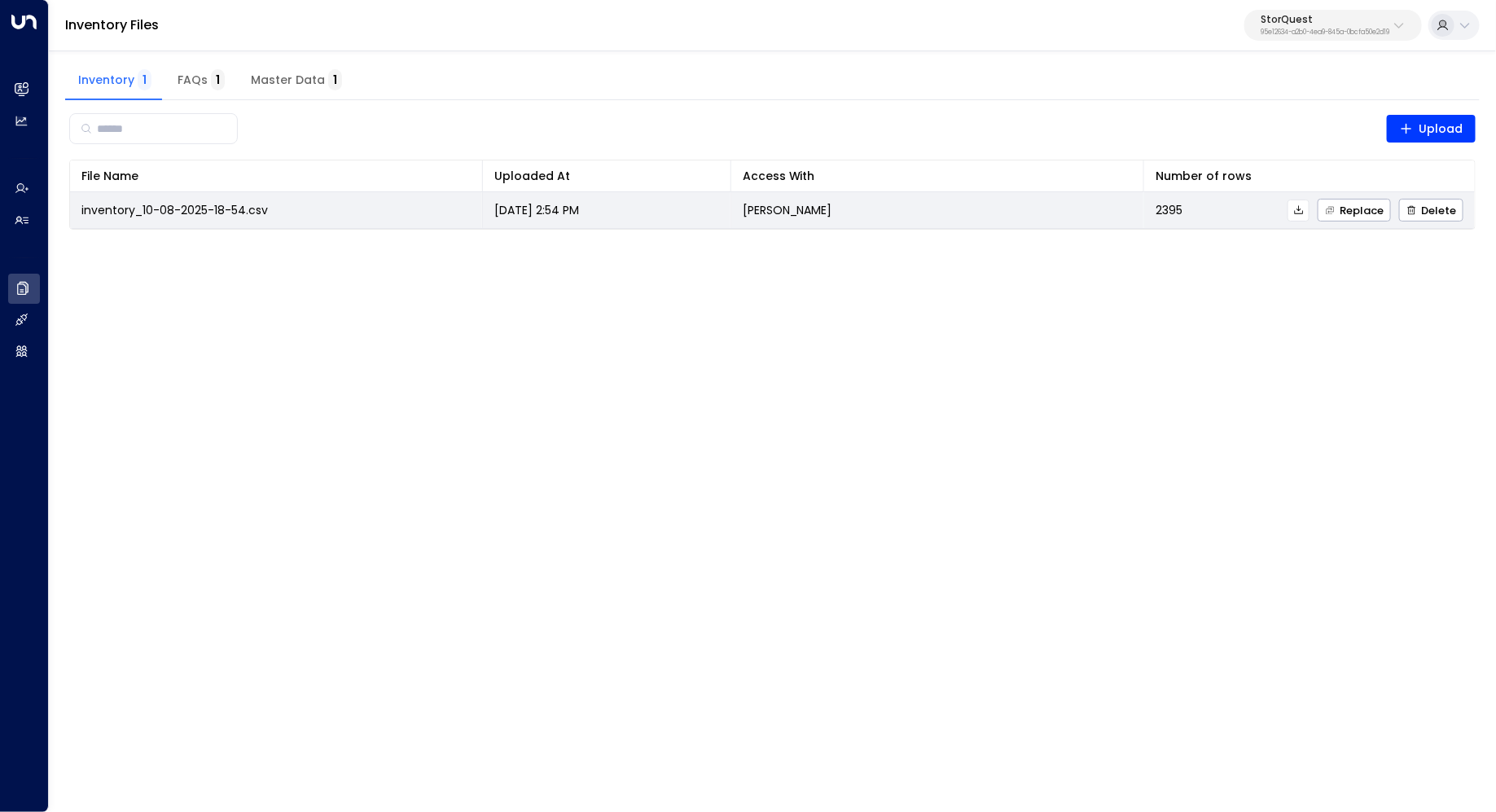
click at [1303, 208] on icon at bounding box center [1299, 210] width 9 height 9
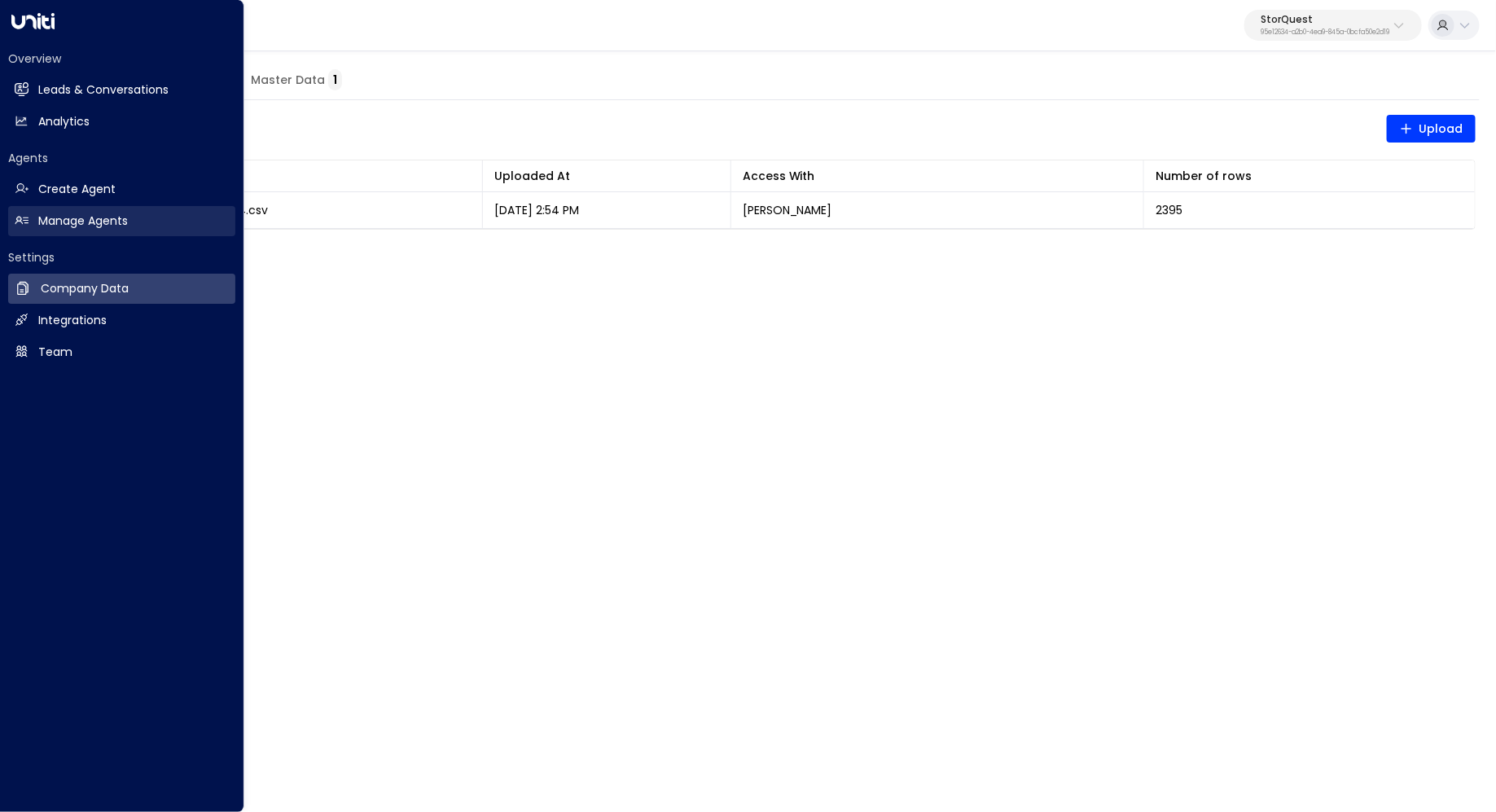
click at [71, 212] on h2 "Manage Agents" at bounding box center [83, 221] width 89 height 17
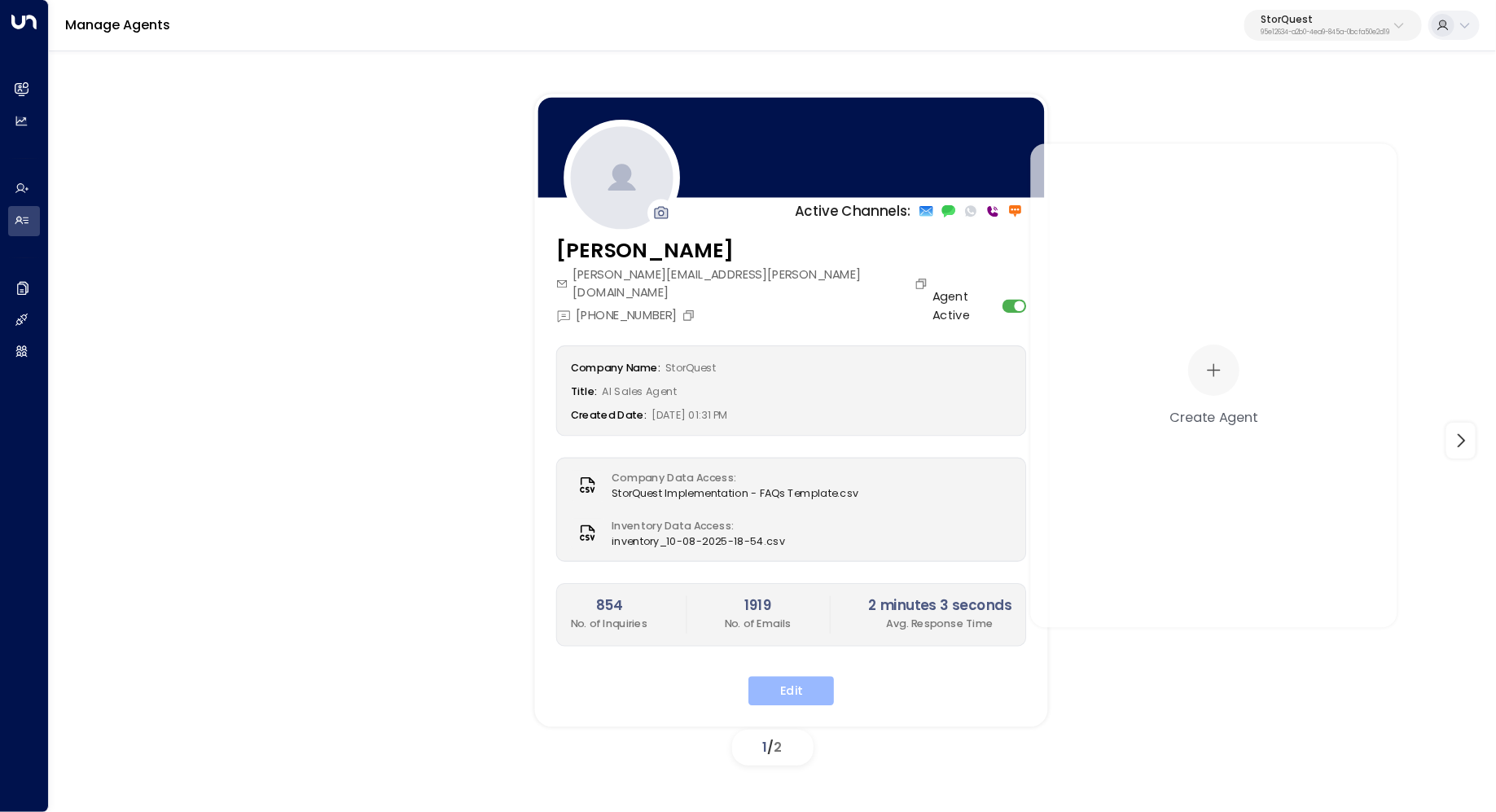
click at [818, 677] on button "Edit" at bounding box center [791, 691] width 85 height 29
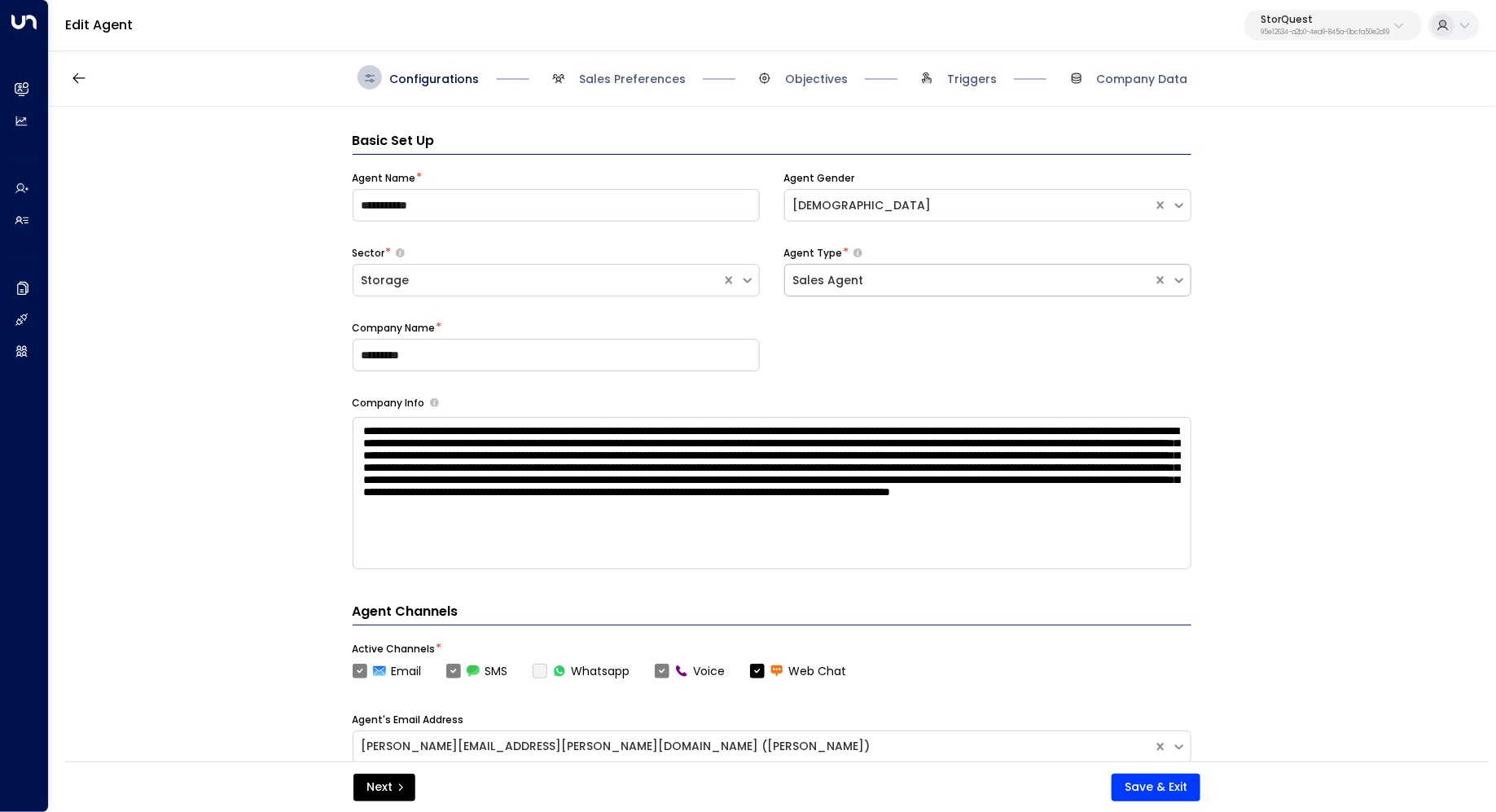
scroll to position [24, 0]
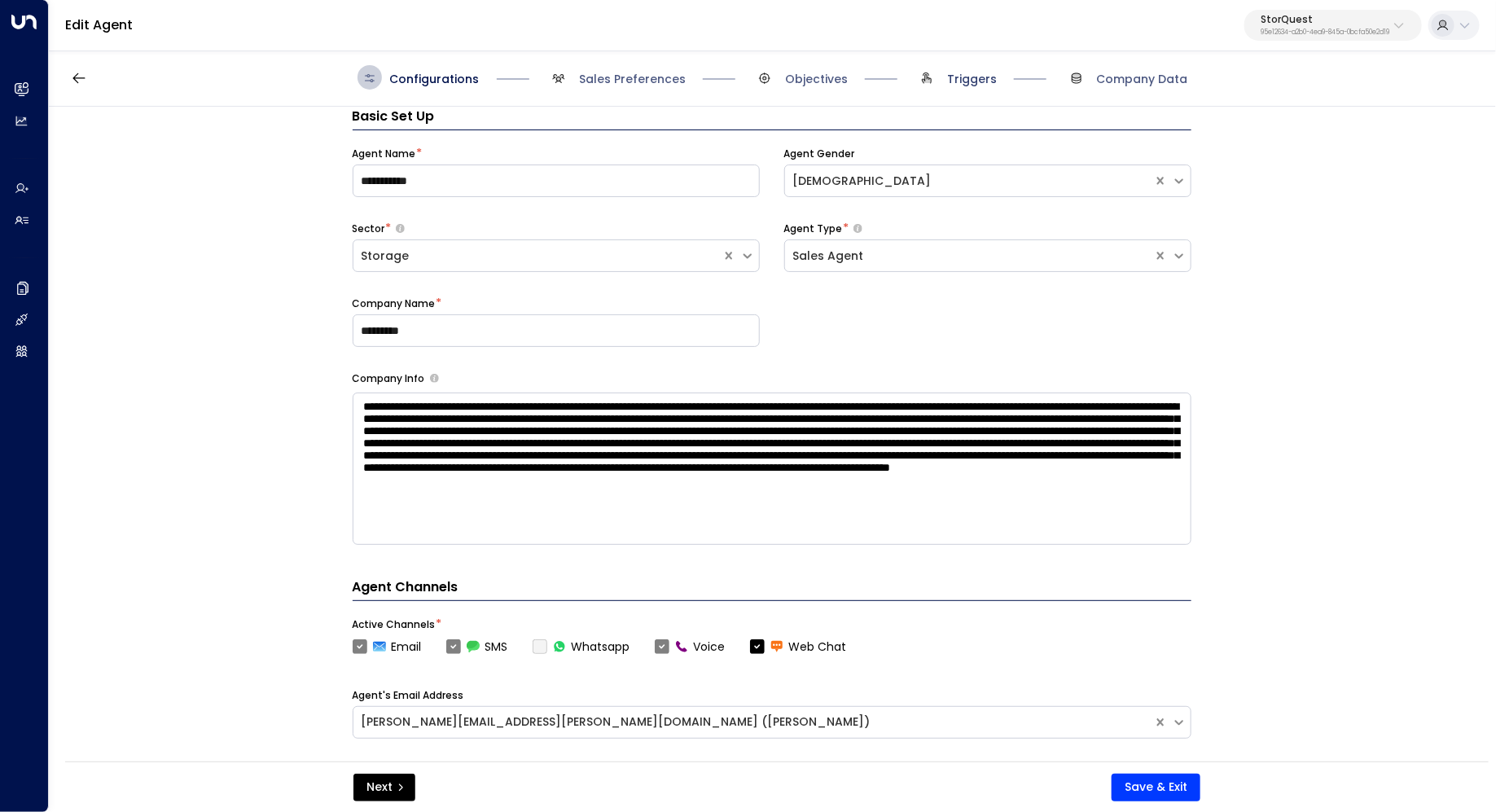
click at [980, 73] on span "Triggers" at bounding box center [972, 78] width 50 height 16
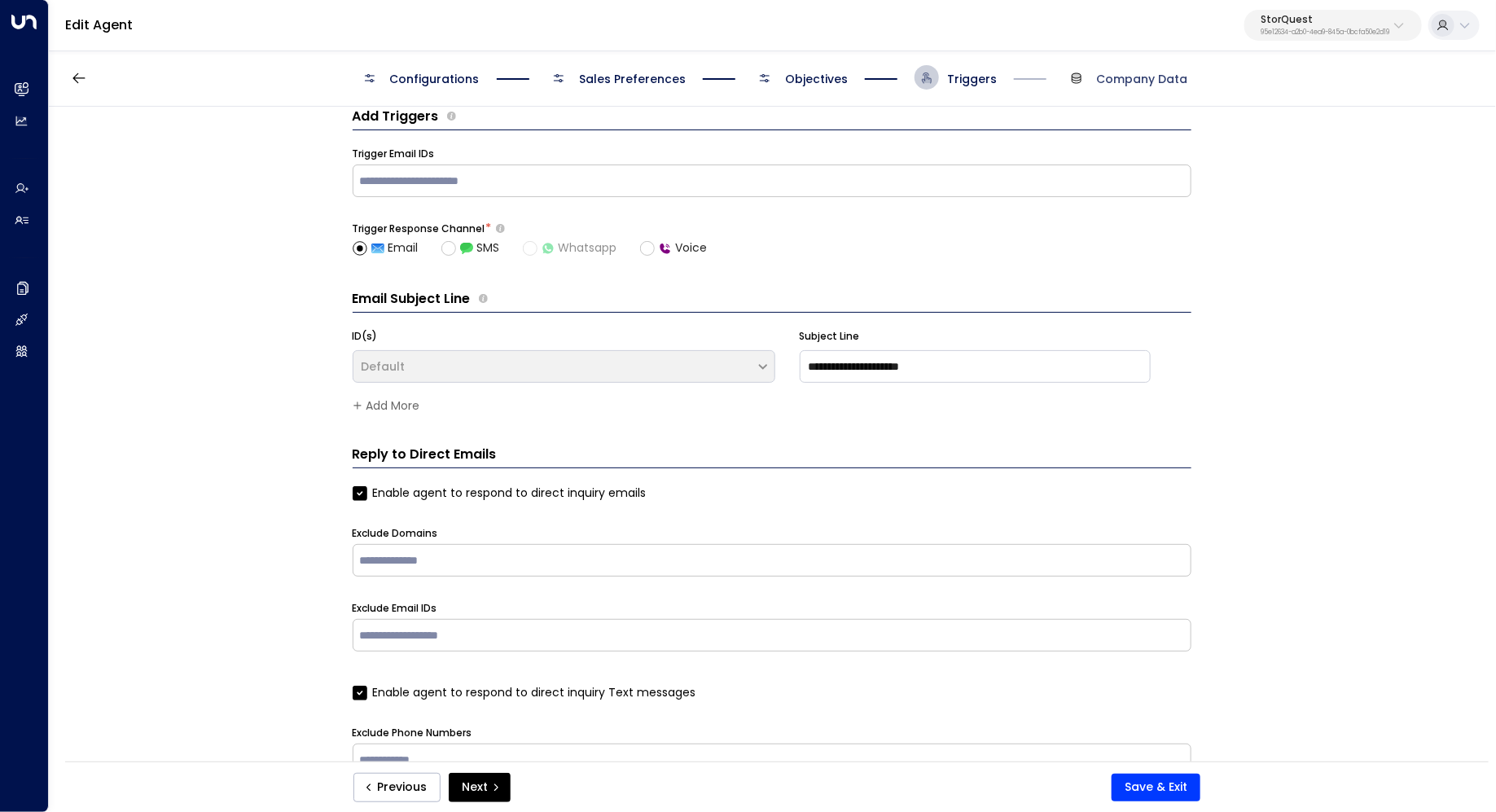
click at [1142, 81] on span "Company Data" at bounding box center [1142, 78] width 91 height 16
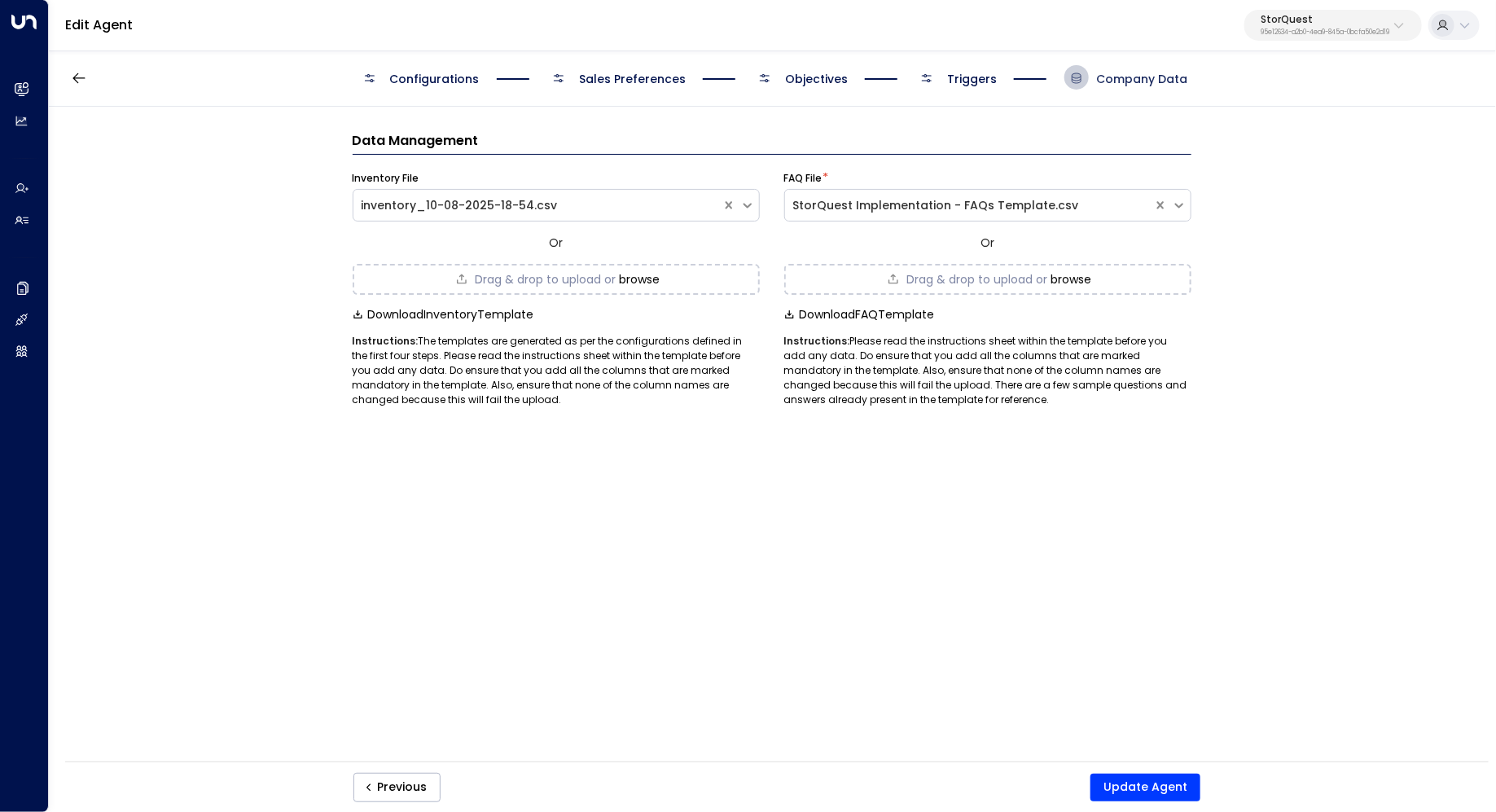
scroll to position [0, 0]
click at [986, 76] on span "Triggers" at bounding box center [972, 78] width 50 height 16
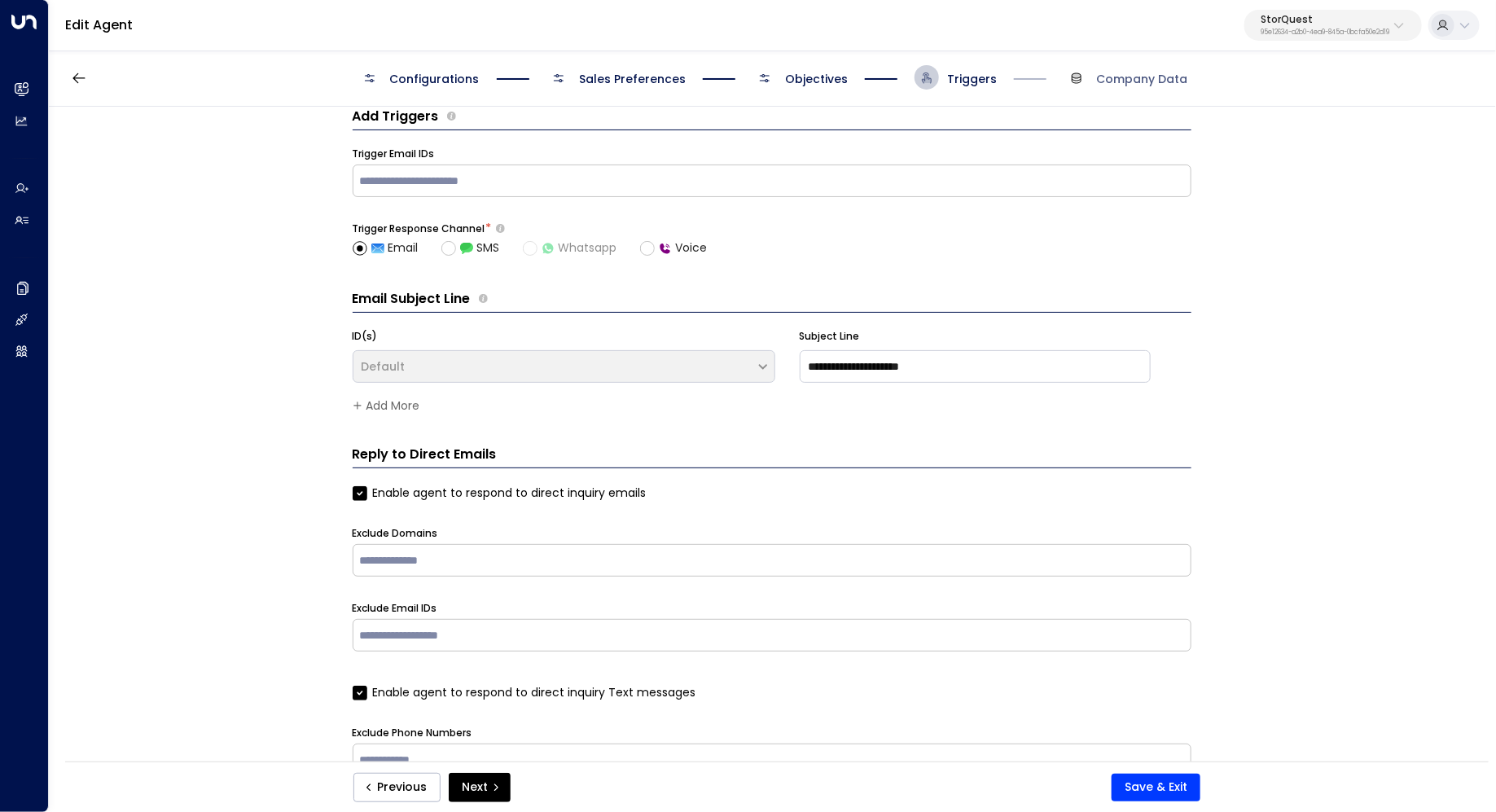
scroll to position [68, 0]
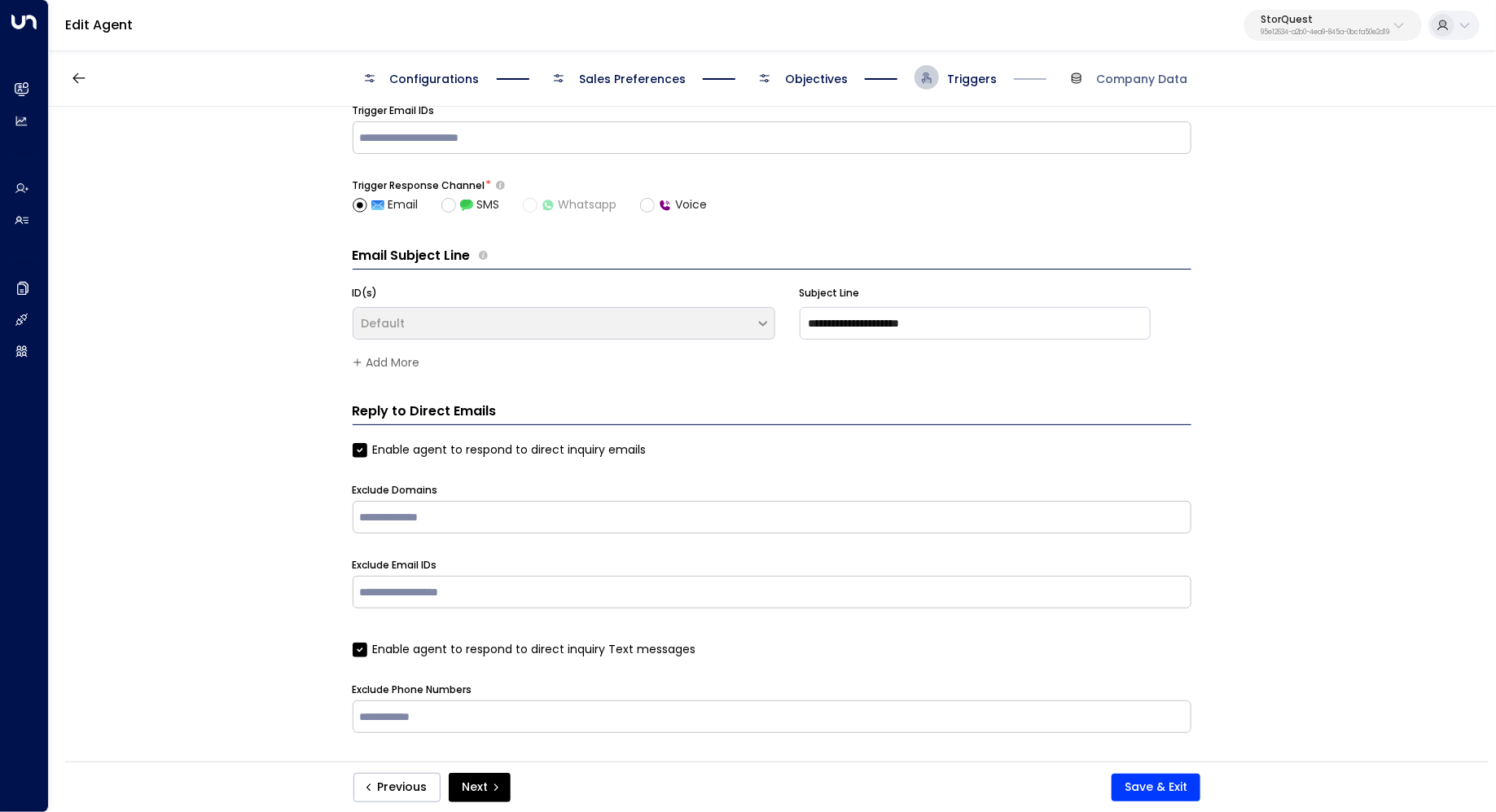
click at [809, 84] on span "Objectives" at bounding box center [816, 78] width 63 height 16
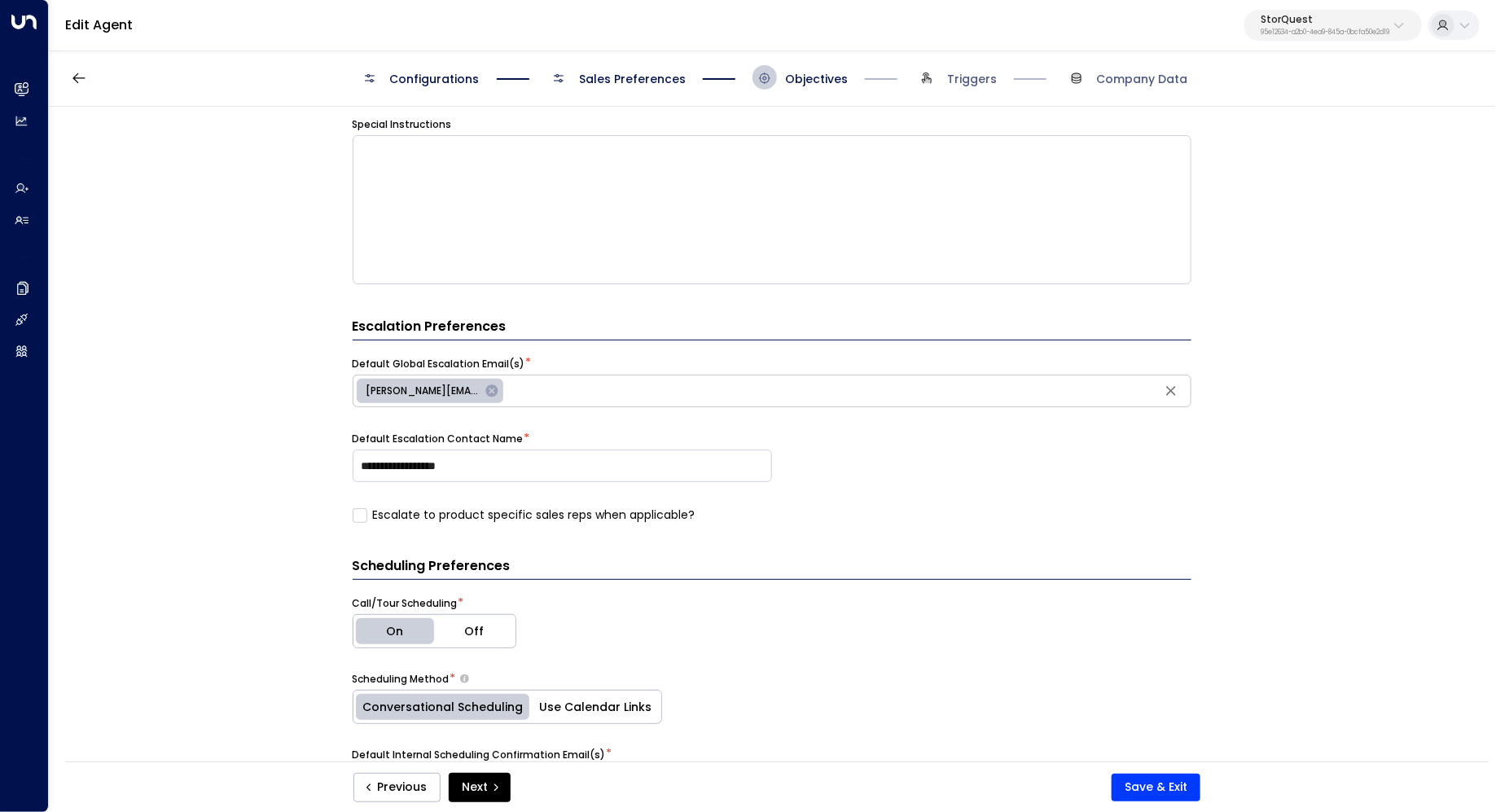
scroll to position [354, 0]
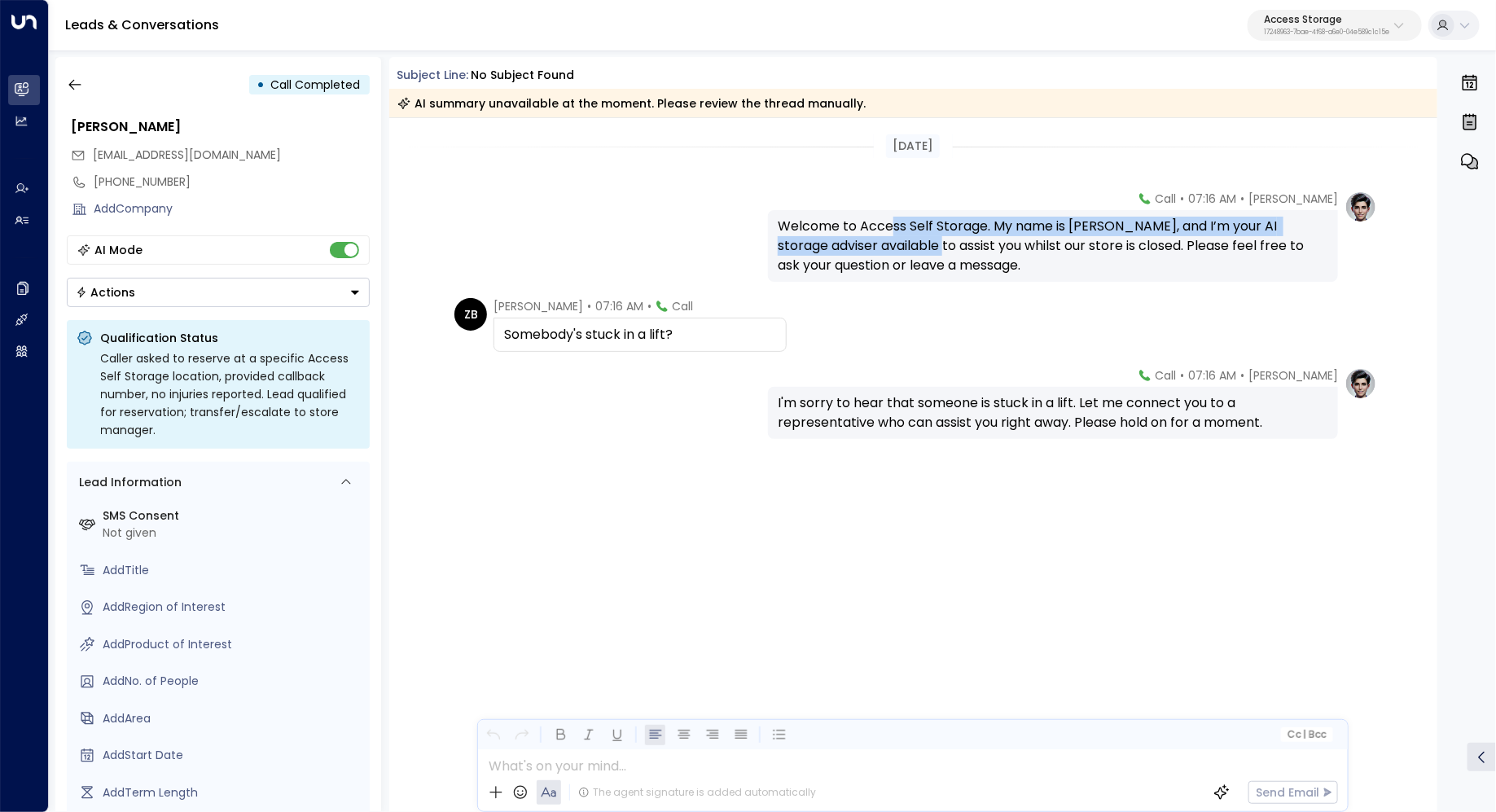
drag, startPoint x: 892, startPoint y: 230, endPoint x: 887, endPoint y: 249, distance: 19.6
click at [887, 249] on div "Welcome to Access Self Storage. My name is Laura, and I’m your AI storage advis…" at bounding box center [1053, 246] width 550 height 58
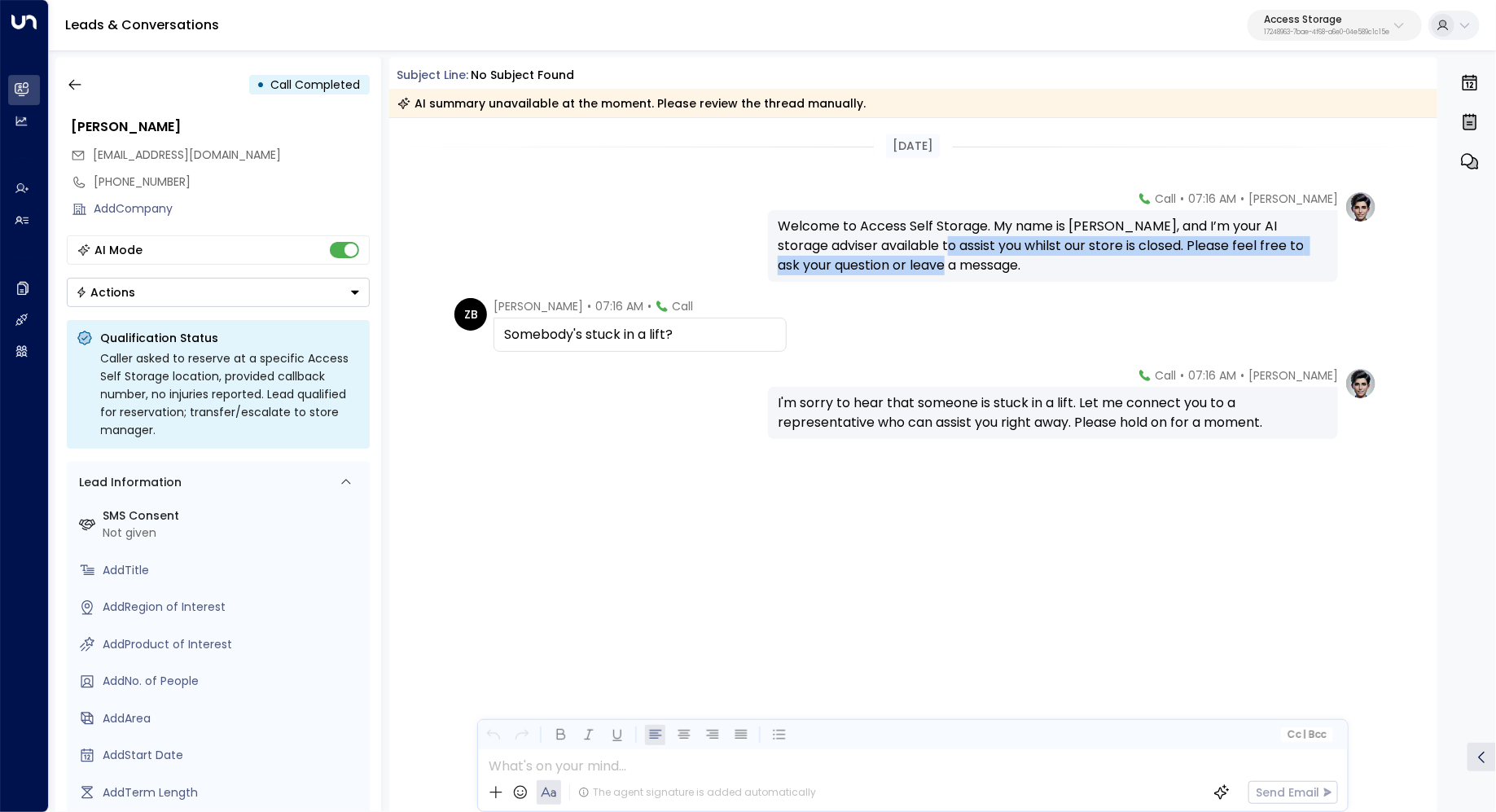
drag, startPoint x: 896, startPoint y: 248, endPoint x: 887, endPoint y: 268, distance: 21.9
click at [887, 268] on div "Welcome to Access Self Storage. My name is Laura, and I’m your AI storage advis…" at bounding box center [1053, 246] width 550 height 58
drag, startPoint x: 889, startPoint y: 404, endPoint x: 903, endPoint y: 404, distance: 14.0
click at [903, 404] on div "I'm sorry to hear that someone is stuck in a lift. Let me connect you to a repr…" at bounding box center [1053, 413] width 550 height 39
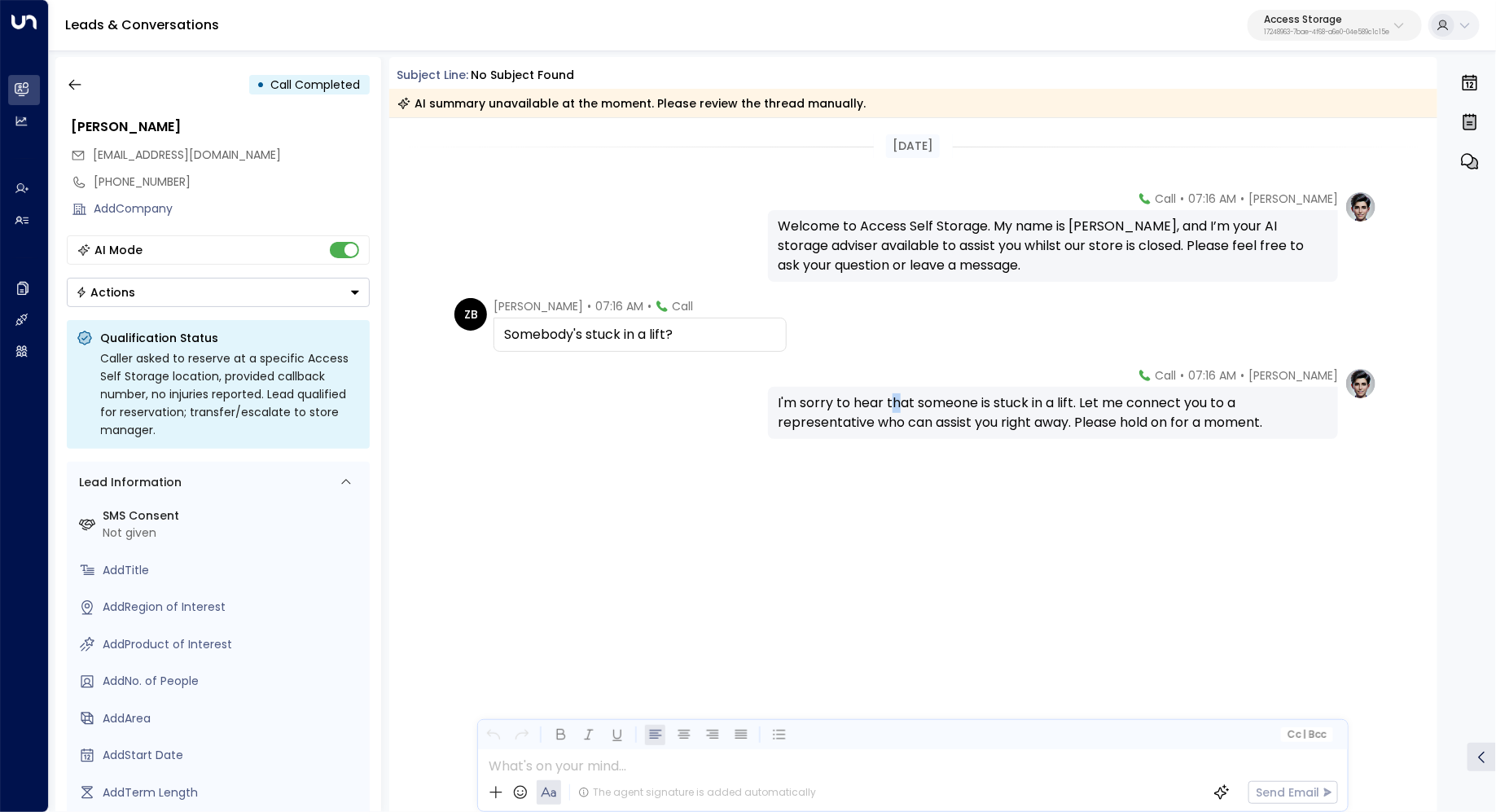
click at [903, 404] on div "I'm sorry to hear that someone is stuck in a lift. Let me connect you to a repr…" at bounding box center [1053, 413] width 550 height 39
click at [931, 414] on div "I'm sorry to hear that someone is stuck in a lift. Let me connect you to a repr…" at bounding box center [1053, 413] width 550 height 39
drag, startPoint x: 950, startPoint y: 402, endPoint x: 948, endPoint y: 414, distance: 12.2
click at [948, 414] on div "I'm sorry to hear that someone is stuck in a lift. Let me connect you to a repr…" at bounding box center [1053, 413] width 550 height 39
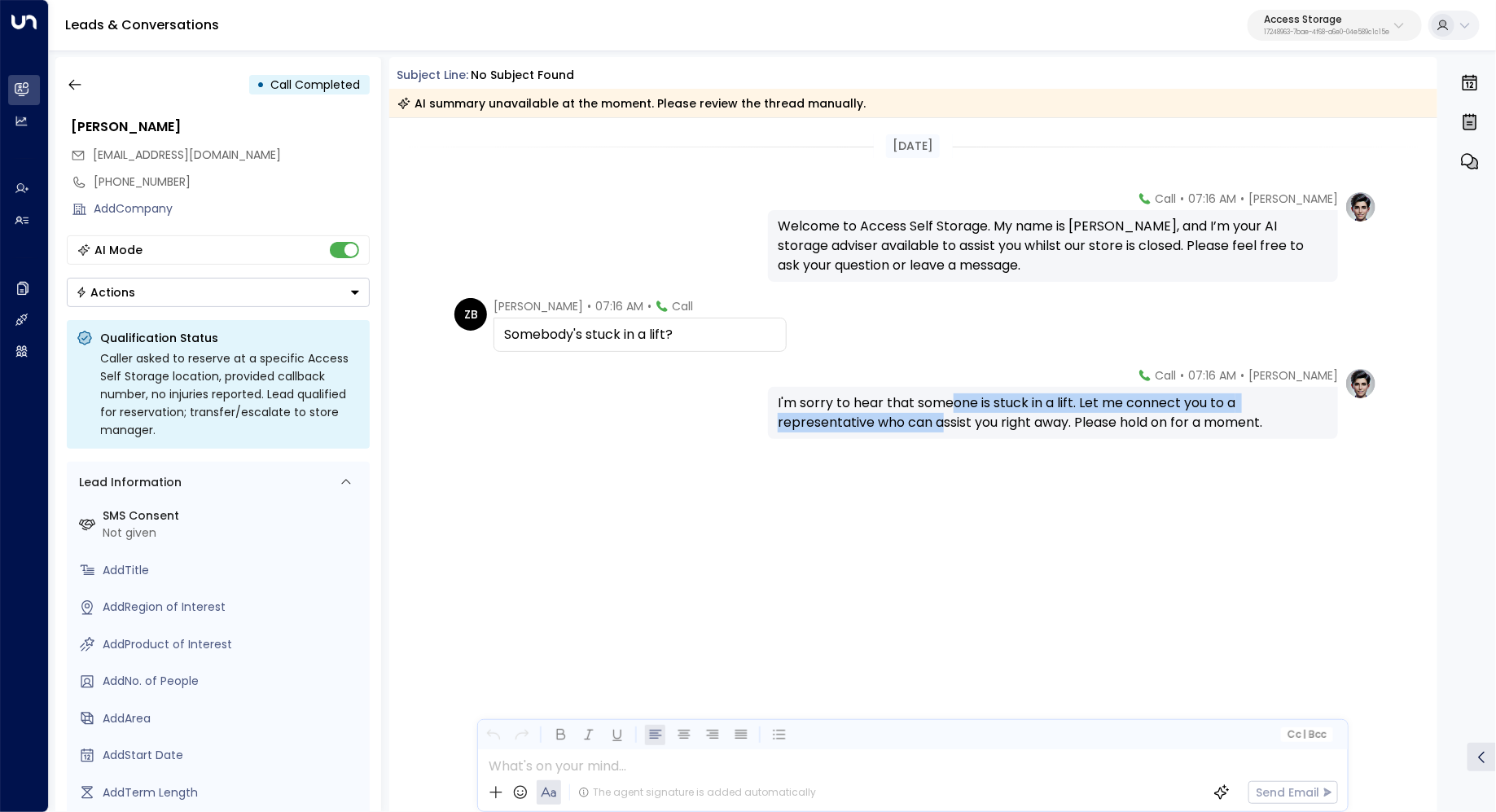
click at [948, 414] on div "I'm sorry to hear that someone is stuck in a lift. Let me connect you to a repr…" at bounding box center [1053, 413] width 550 height 39
click at [960, 408] on div "I'm sorry to hear that someone is stuck in a lift. Let me connect you to a repr…" at bounding box center [1053, 413] width 550 height 39
drag, startPoint x: 910, startPoint y: 224, endPoint x: 910, endPoint y: 236, distance: 12.0
click at [910, 236] on div "Welcome to Access Self Storage. My name is Laura, and I’m your AI storage advis…" at bounding box center [1053, 246] width 550 height 58
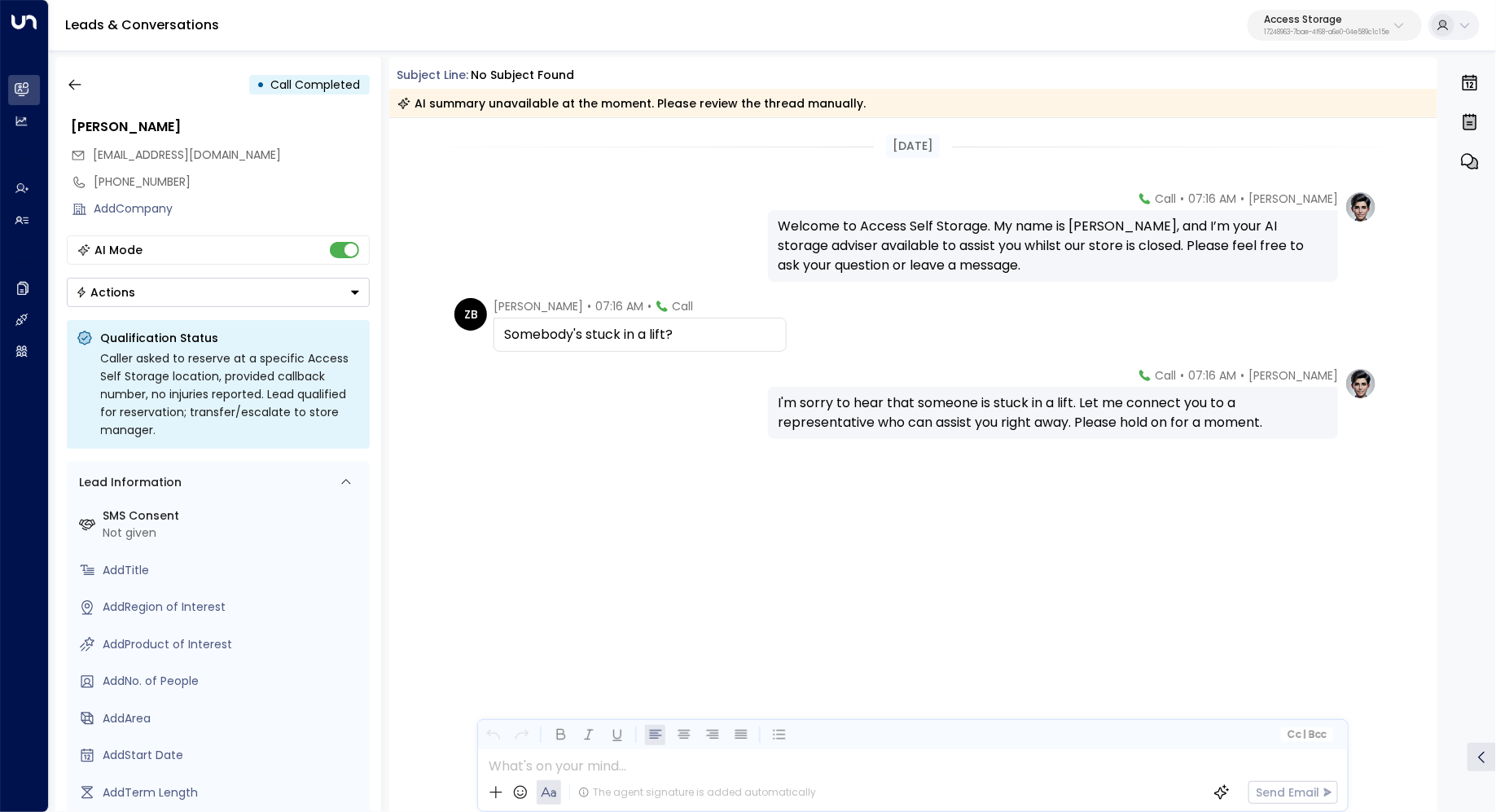
click at [910, 236] on div "Welcome to Access Self Storage. My name is Laura, and I’m your AI storage advis…" at bounding box center [1053, 246] width 550 height 58
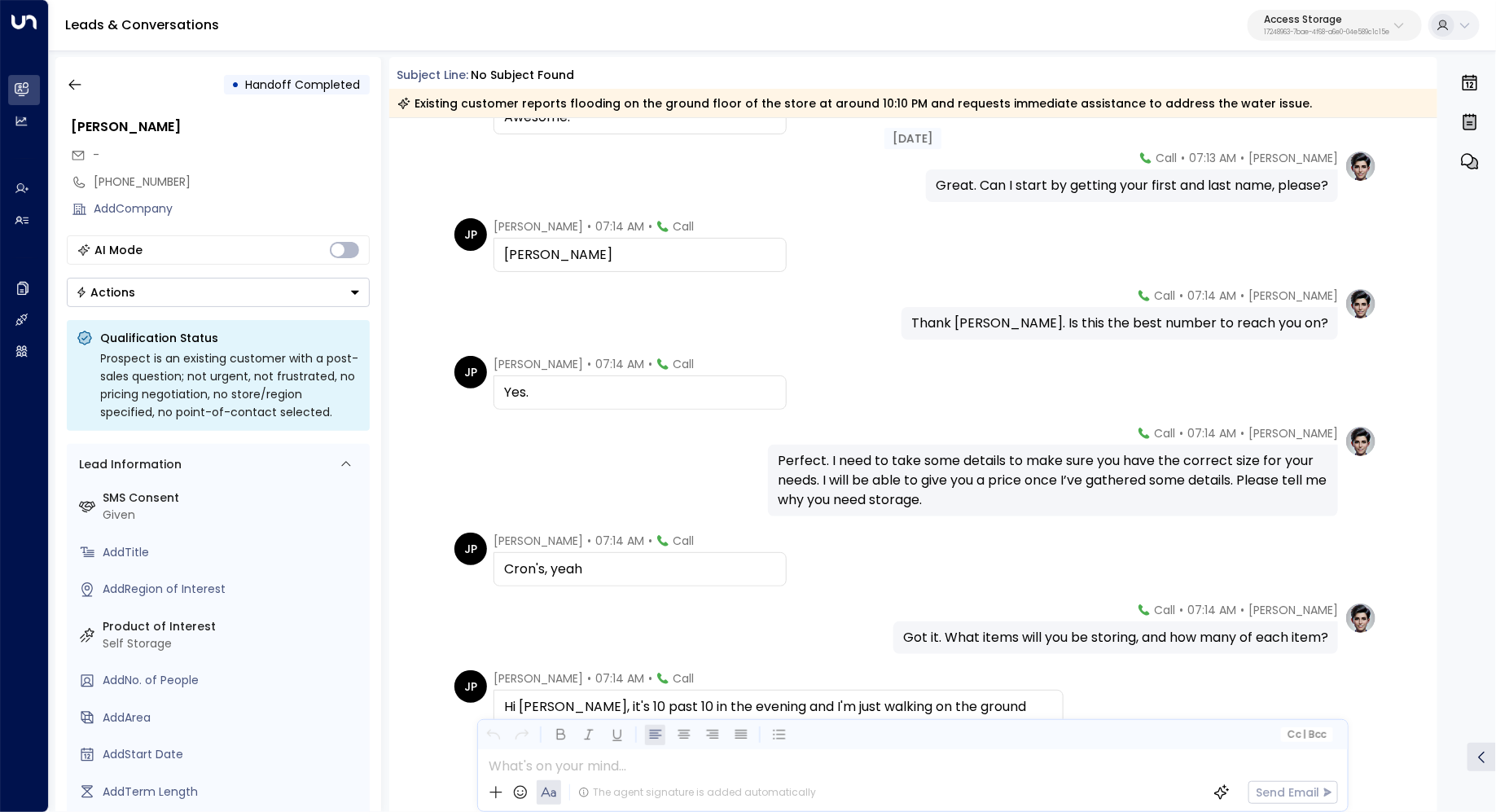
scroll to position [237, 0]
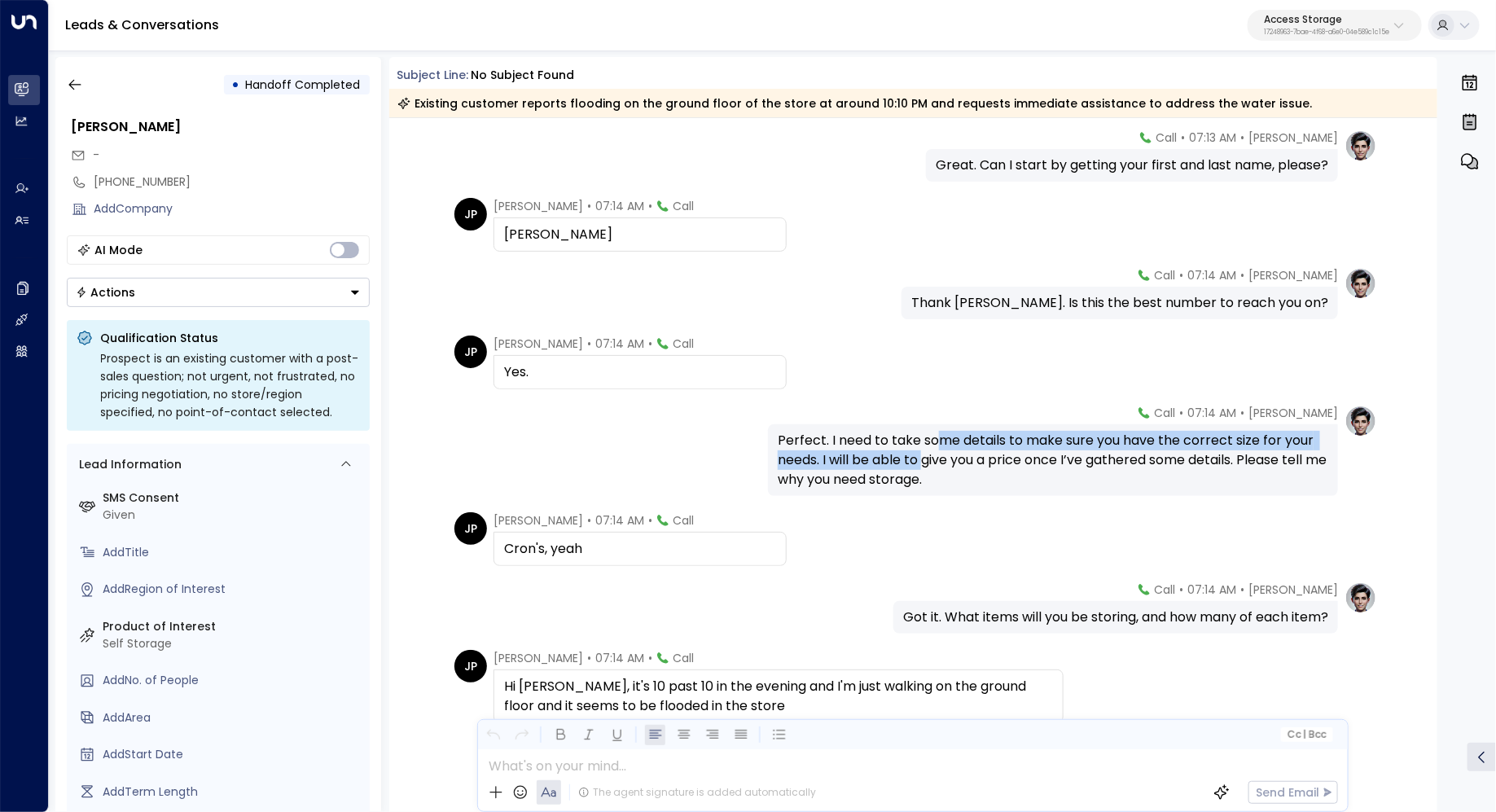
drag, startPoint x: 931, startPoint y: 439, endPoint x: 921, endPoint y: 456, distance: 19.7
click at [921, 456] on div "Perfect. I need to take some details to make sure you have the correct size for…" at bounding box center [1053, 460] width 550 height 58
drag, startPoint x: 938, startPoint y: 440, endPoint x: 925, endPoint y: 468, distance: 30.9
click at [925, 468] on div "Perfect. I need to take some details to make sure you have the correct size for…" at bounding box center [1053, 460] width 550 height 58
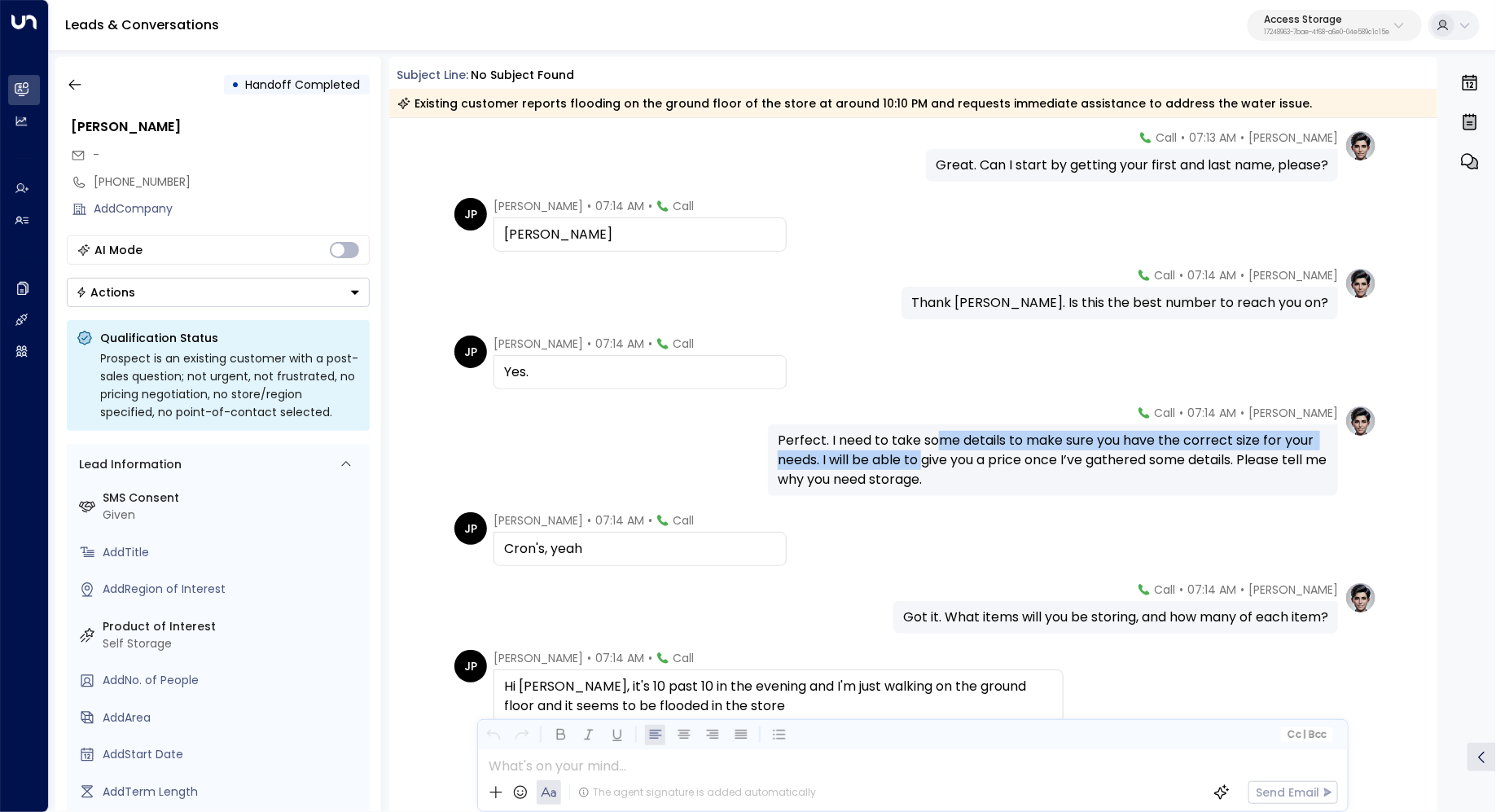
click at [925, 468] on div "Perfect. I need to take some details to make sure you have the correct size for…" at bounding box center [1053, 460] width 550 height 58
drag, startPoint x: 942, startPoint y: 445, endPoint x: 933, endPoint y: 461, distance: 18.4
click at [933, 461] on div "Perfect. I need to take some details to make sure you have the correct size for…" at bounding box center [1053, 460] width 550 height 58
click at [933, 461] on div "Perfect. I need to take some details to make sure you have the correct size for…" at bounding box center [1053, 460] width 550 height 58
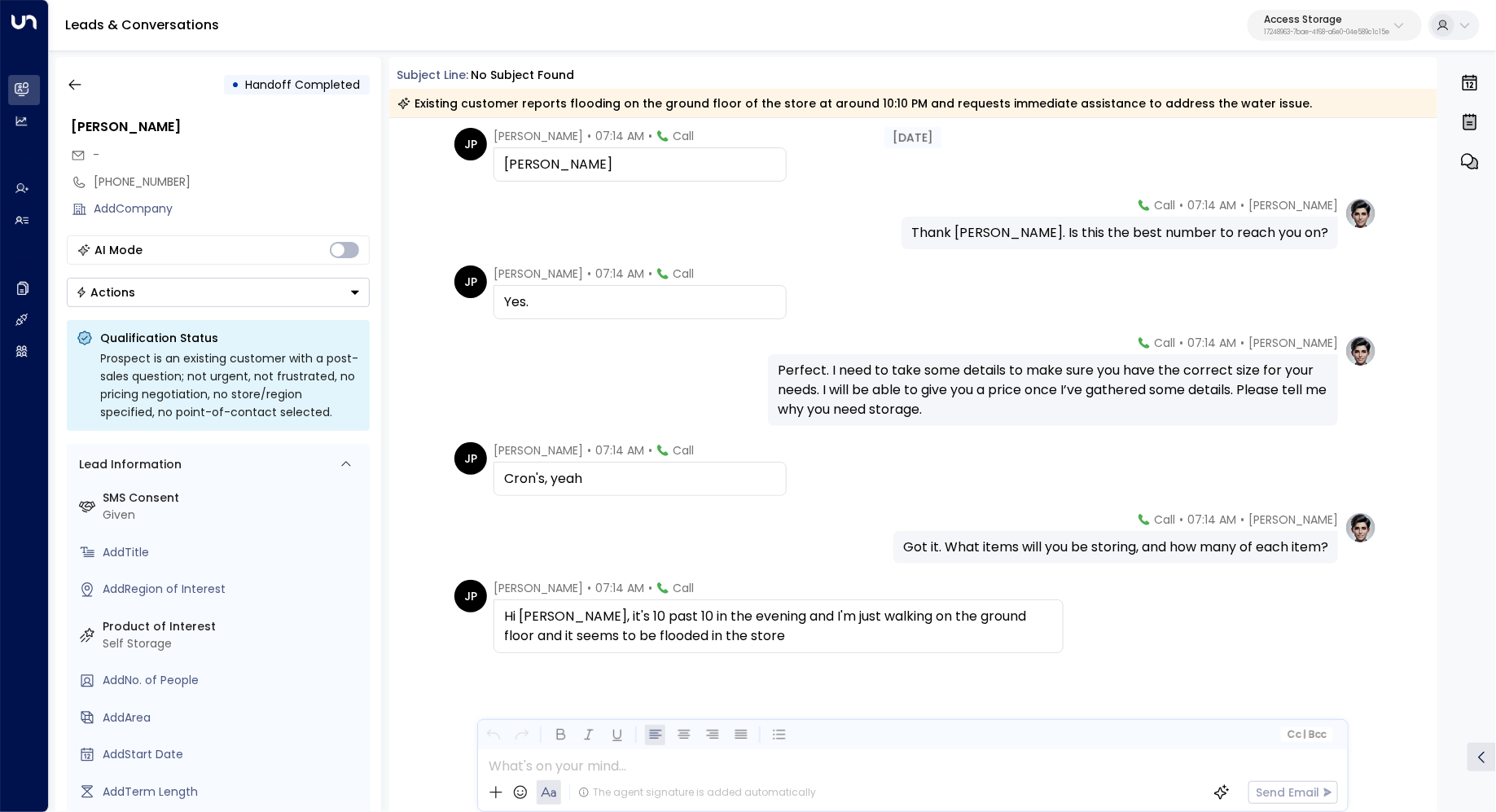
scroll to position [310, 0]
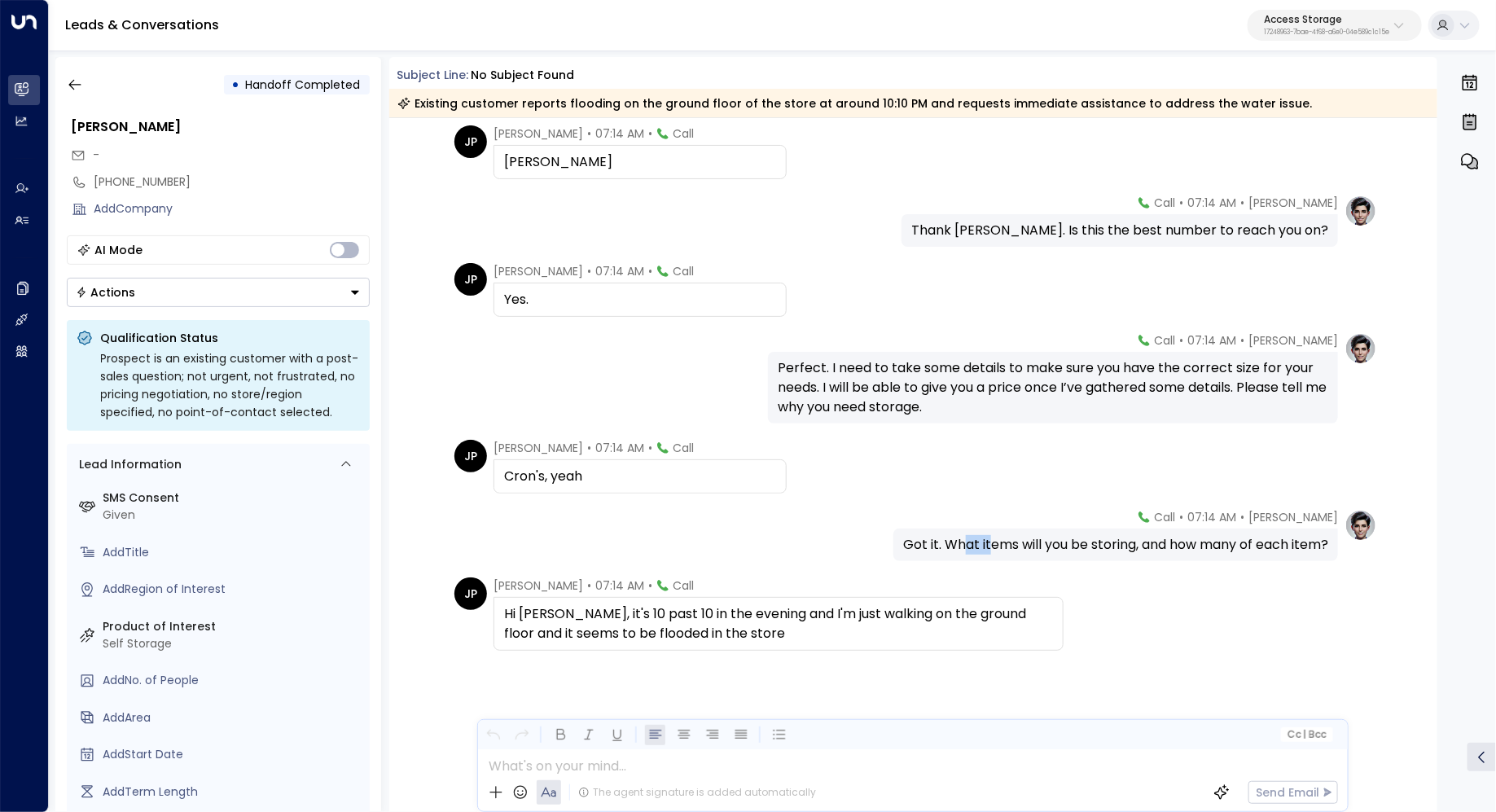
drag, startPoint x: 957, startPoint y: 544, endPoint x: 980, endPoint y: 544, distance: 23.0
click at [980, 544] on div "Got it. What items will you be storing, and how many of each item?" at bounding box center [1116, 544] width 425 height 20
click at [74, 75] on button "button" at bounding box center [74, 84] width 29 height 29
click at [78, 84] on icon "button" at bounding box center [74, 84] width 12 height 10
